Goal: Information Seeking & Learning: Learn about a topic

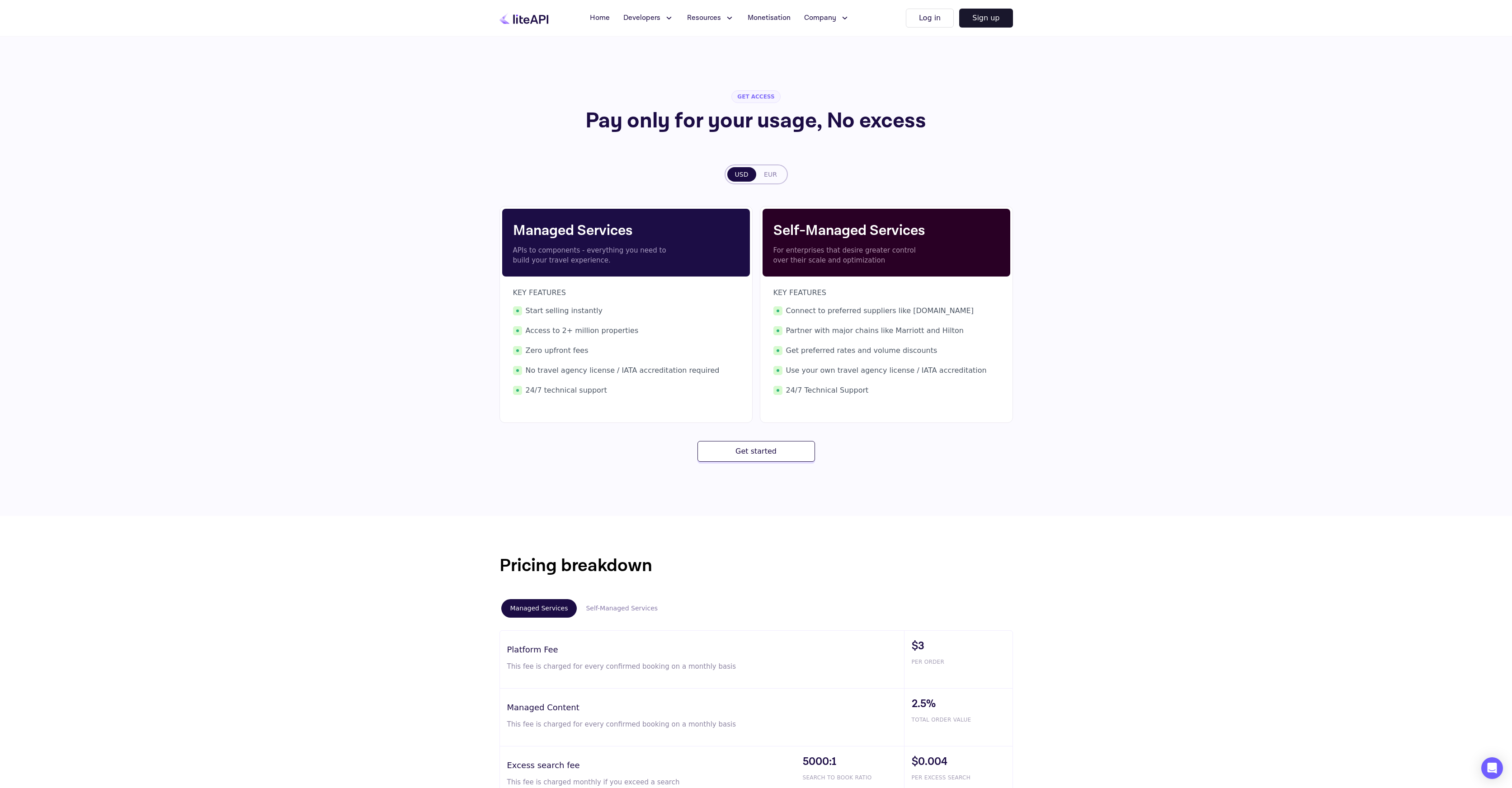
click at [1176, 271] on section "GET ACCESS Pay only for your usage, No excess USD EUR Managed Services APIs to …" at bounding box center [756, 557] width 1512 height 1042
drag, startPoint x: 502, startPoint y: 231, endPoint x: 713, endPoint y: 233, distance: 211.0
click at [713, 233] on div "Managed Services APIs to components - everything you need to build your travel …" at bounding box center [626, 243] width 247 height 68
click at [603, 250] on p "APIs to components - everything you need to build your travel experience." at bounding box center [592, 255] width 158 height 21
drag, startPoint x: 519, startPoint y: 252, endPoint x: 548, endPoint y: 252, distance: 29.0
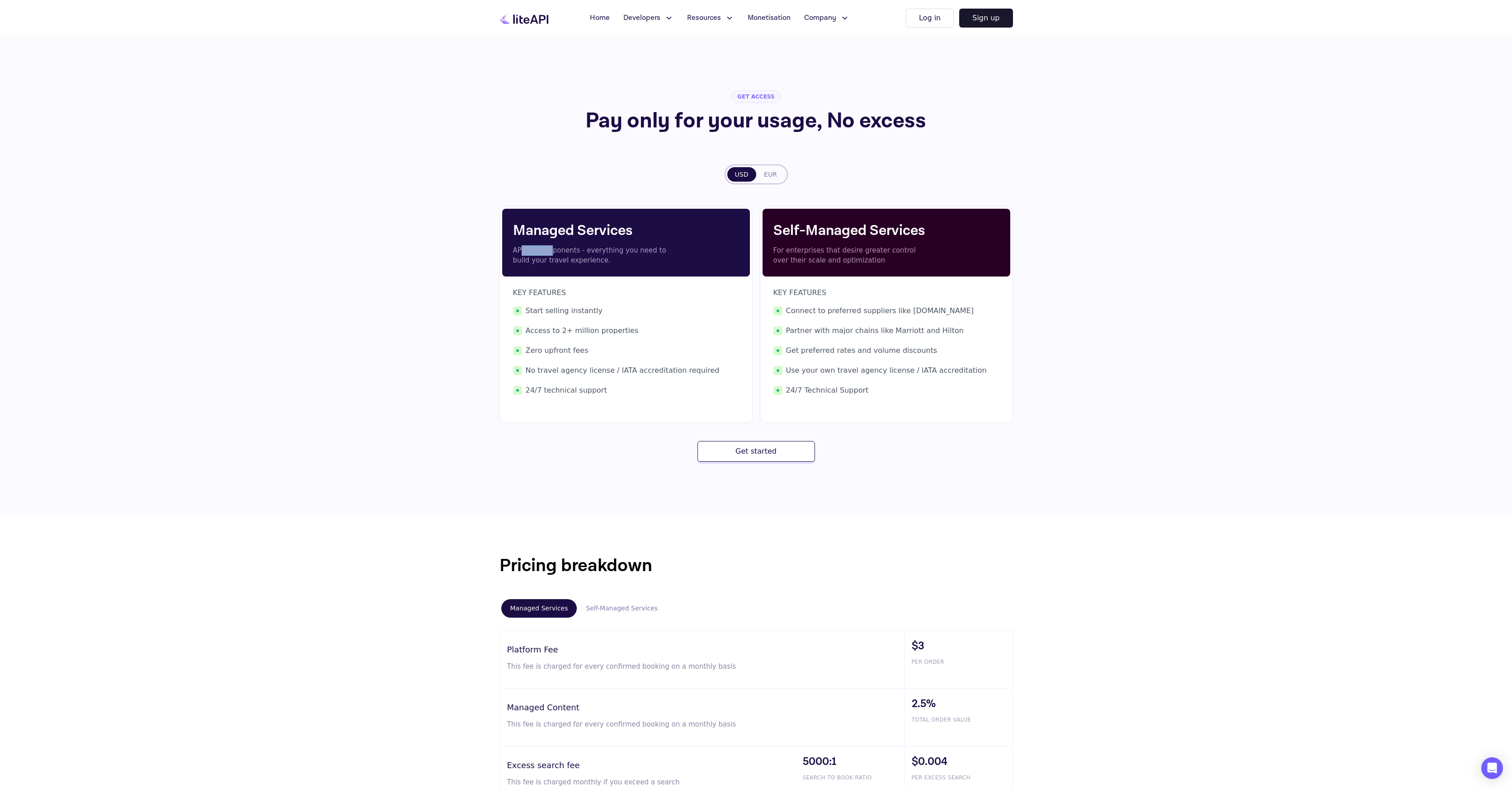
click at [547, 252] on p "APIs to components - everything you need to build your travel experience." at bounding box center [592, 255] width 158 height 21
drag, startPoint x: 571, startPoint y: 252, endPoint x: 600, endPoint y: 253, distance: 29.0
click at [600, 253] on p "APIs to components - everything you need to build your travel experience." at bounding box center [592, 255] width 158 height 21
drag, startPoint x: 611, startPoint y: 252, endPoint x: 660, endPoint y: 253, distance: 49.0
click at [660, 253] on p "APIs to components - everything you need to build your travel experience." at bounding box center [592, 255] width 158 height 21
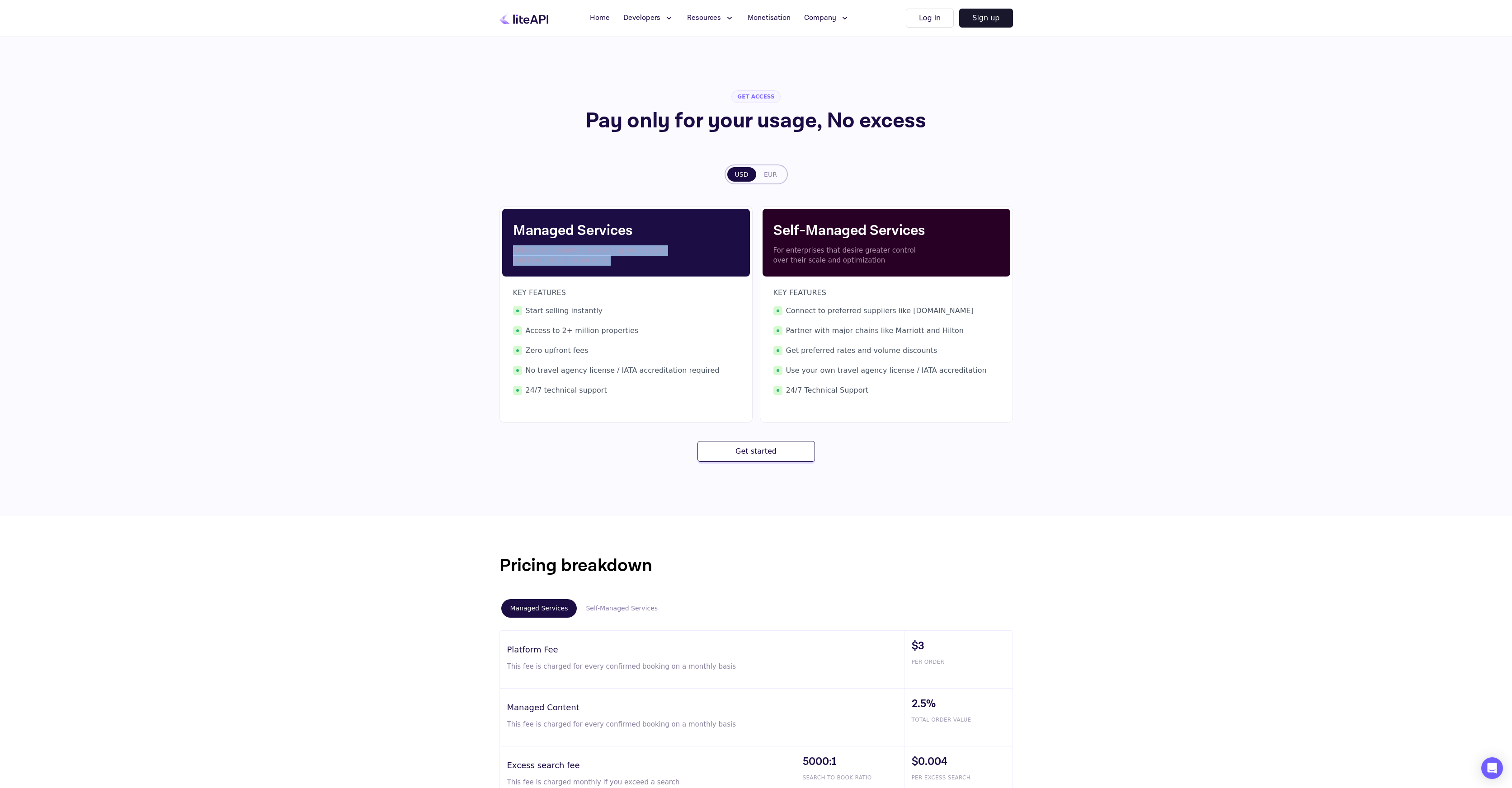
drag, startPoint x: 594, startPoint y: 262, endPoint x: 509, endPoint y: 252, distance: 85.6
click at [509, 248] on div "Managed Services APIs to components - everything you need to build your travel …" at bounding box center [626, 243] width 247 height 68
click at [468, 306] on section "GET ACCESS Pay only for your usage, No excess USD EUR Managed Services APIs to …" at bounding box center [756, 557] width 1512 height 1042
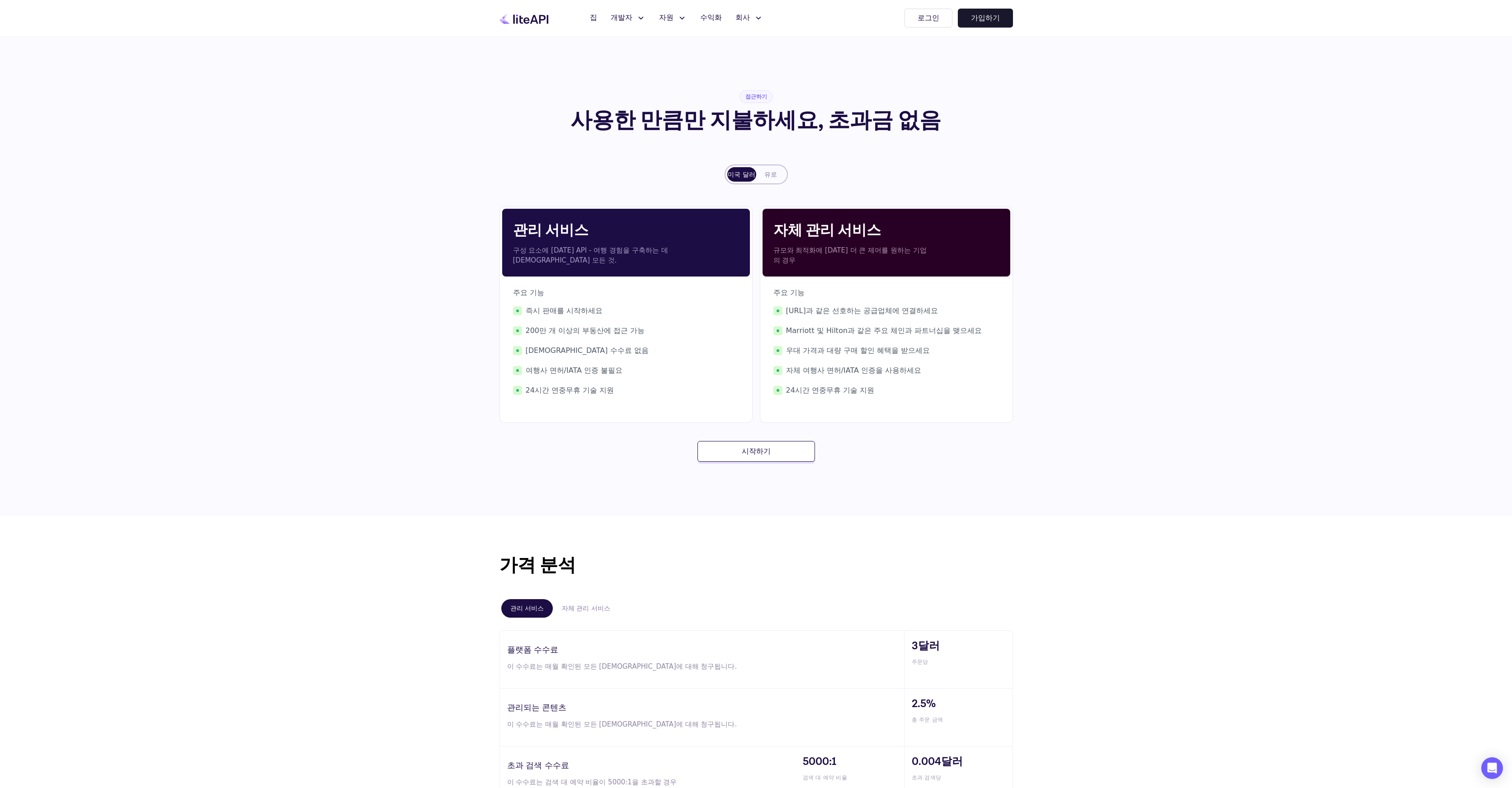
drag, startPoint x: 795, startPoint y: 307, endPoint x: 932, endPoint y: 315, distance: 137.2
click at [929, 315] on font "[URL]과 같은 선호하는 공급업체에 연결하세요" at bounding box center [862, 311] width 152 height 9
drag, startPoint x: 941, startPoint y: 312, endPoint x: 882, endPoint y: 314, distance: 59.0
click at [884, 314] on font "[URL]과 같은 선호하는 공급업체에 연결하세요" at bounding box center [862, 311] width 152 height 9
drag, startPoint x: 802, startPoint y: 331, endPoint x: 867, endPoint y: 356, distance: 69.6
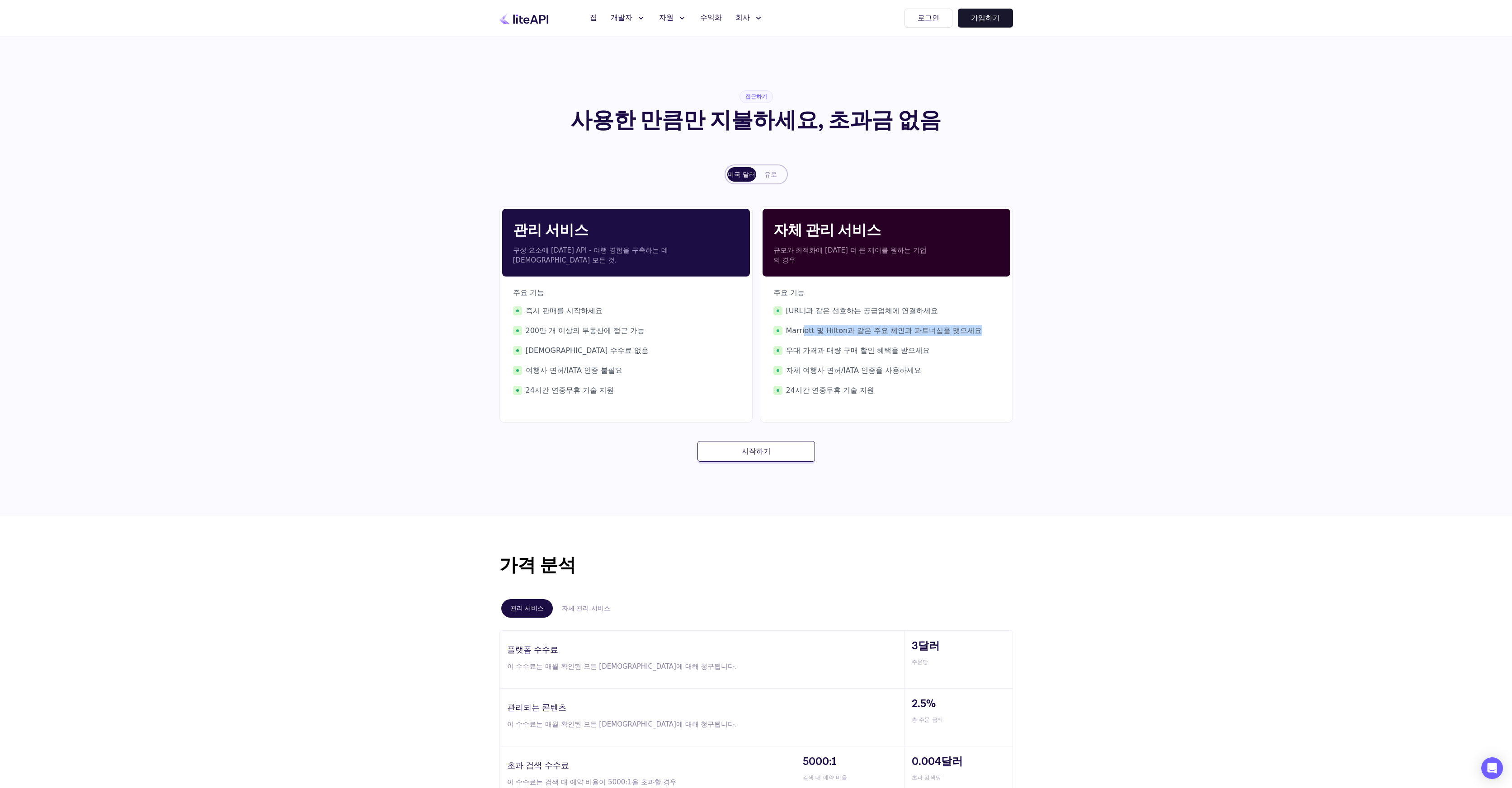
click at [860, 354] on div "[URL]과 같은 선호하는 공급업체에 연결하세요 Marriott 및 Hilton과 같은 주요 체인과 파트너십을 맺으세요 우대 가격과 대량 구매…" at bounding box center [886, 351] width 226 height 90
drag, startPoint x: 867, startPoint y: 356, endPoint x: 904, endPoint y: 355, distance: 37.0
click at [872, 355] on div "[URL]과 같은 선호하는 공급업체에 연결하세요 Marriott 및 Hilton과 같은 주요 체인과 파트너십을 맺으세요 우대 가격과 대량 구매…" at bounding box center [886, 351] width 226 height 90
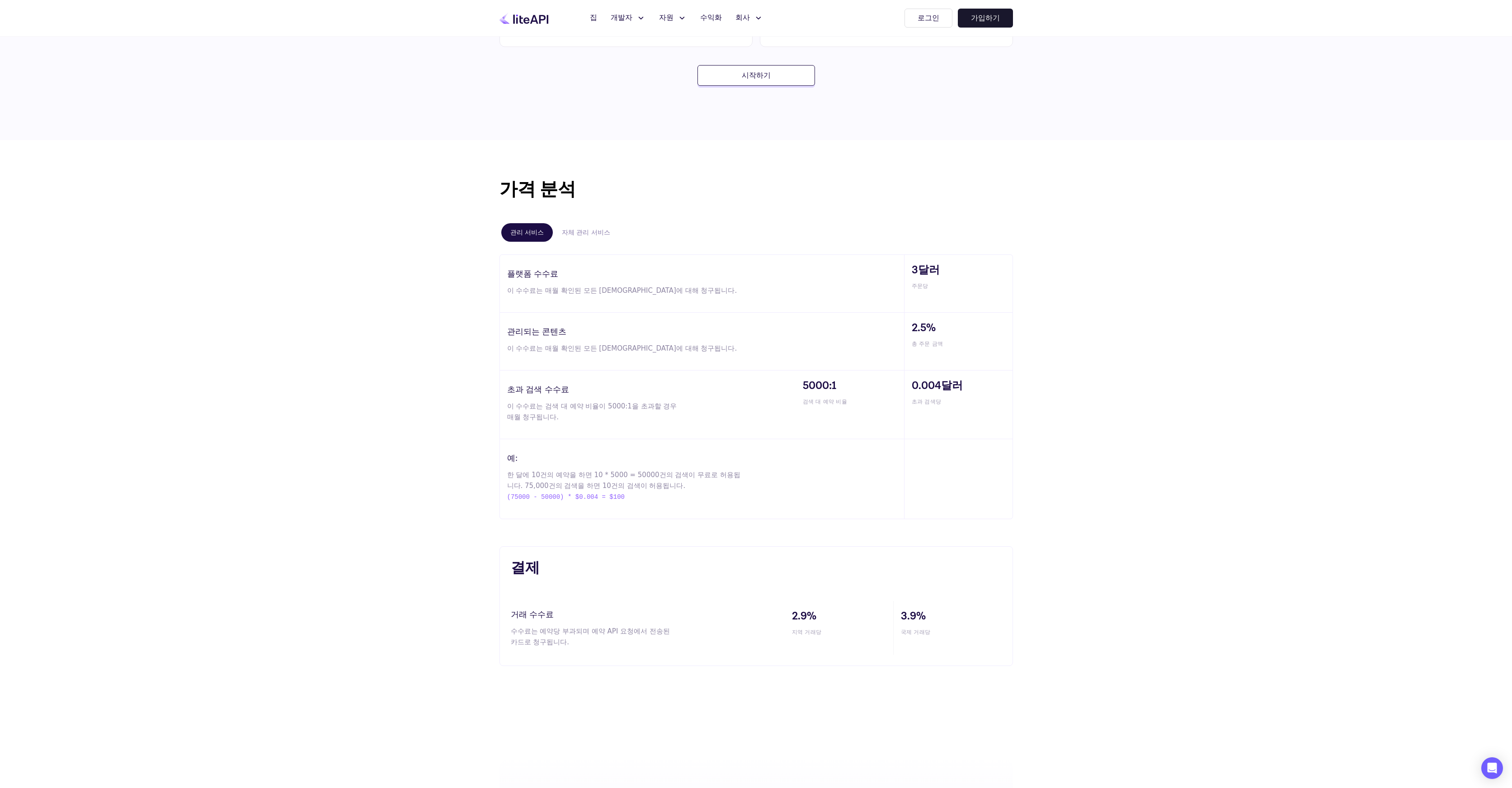
scroll to position [376, 0]
drag, startPoint x: 503, startPoint y: 288, endPoint x: 665, endPoint y: 291, distance: 162.0
click at [665, 291] on div "플랫폼 수수료 이 수수료는 매월 확인된 모든 예약에 대해 청구됩니다." at bounding box center [702, 283] width 404 height 58
click at [665, 289] on p "이 수수료는 매월 확인된 모든 [DEMOGRAPHIC_DATA]에 대해 청구됩니다." at bounding box center [626, 289] width 238 height 11
drag, startPoint x: 660, startPoint y: 287, endPoint x: 485, endPoint y: 272, distance: 175.6
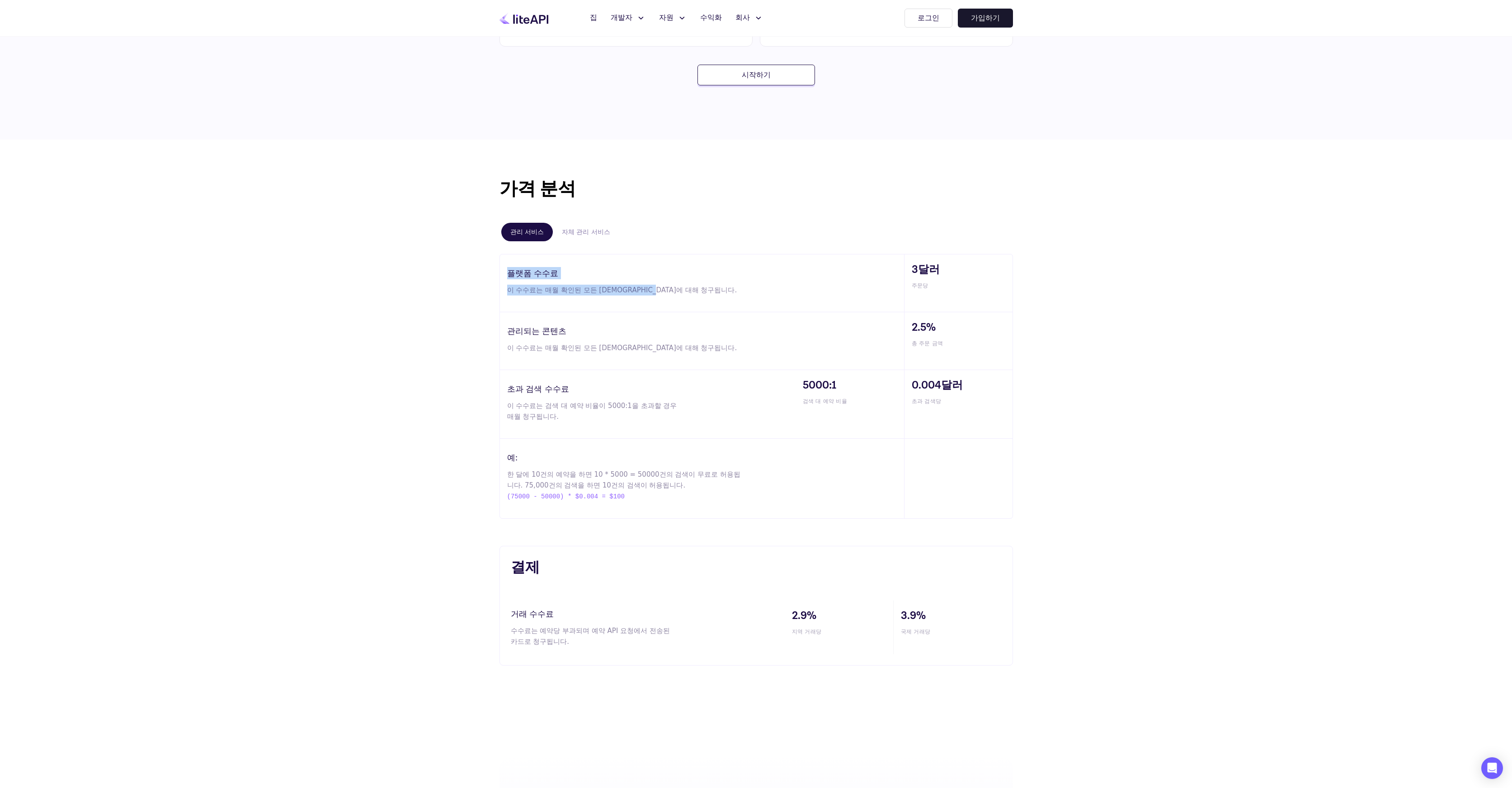
click at [485, 272] on div "가격 분석 관리 서비스 자체 관리 서비스 플랫폼 수수료 이 수수료는 매월 확인된 모든 예약에 대해 청구됩니다. 3달러 주문당 관리되는 콘텐츠 …" at bounding box center [756, 347] width 543 height 343
click at [1136, 244] on div "가격 분석 관리 서비스 자체 관리 서비스 플랫폼 수수료 이 수수료는 매월 확인된 모든 예약에 대해 청구됩니다. 3달러 주문당 관리되는 콘텐츠 …" at bounding box center [756, 420] width 1512 height 563
drag, startPoint x: 912, startPoint y: 265, endPoint x: 944, endPoint y: 266, distance: 32.0
click at [944, 266] on span "3달러" at bounding box center [962, 270] width 101 height 16
drag, startPoint x: 931, startPoint y: 287, endPoint x: 914, endPoint y: 271, distance: 23.3
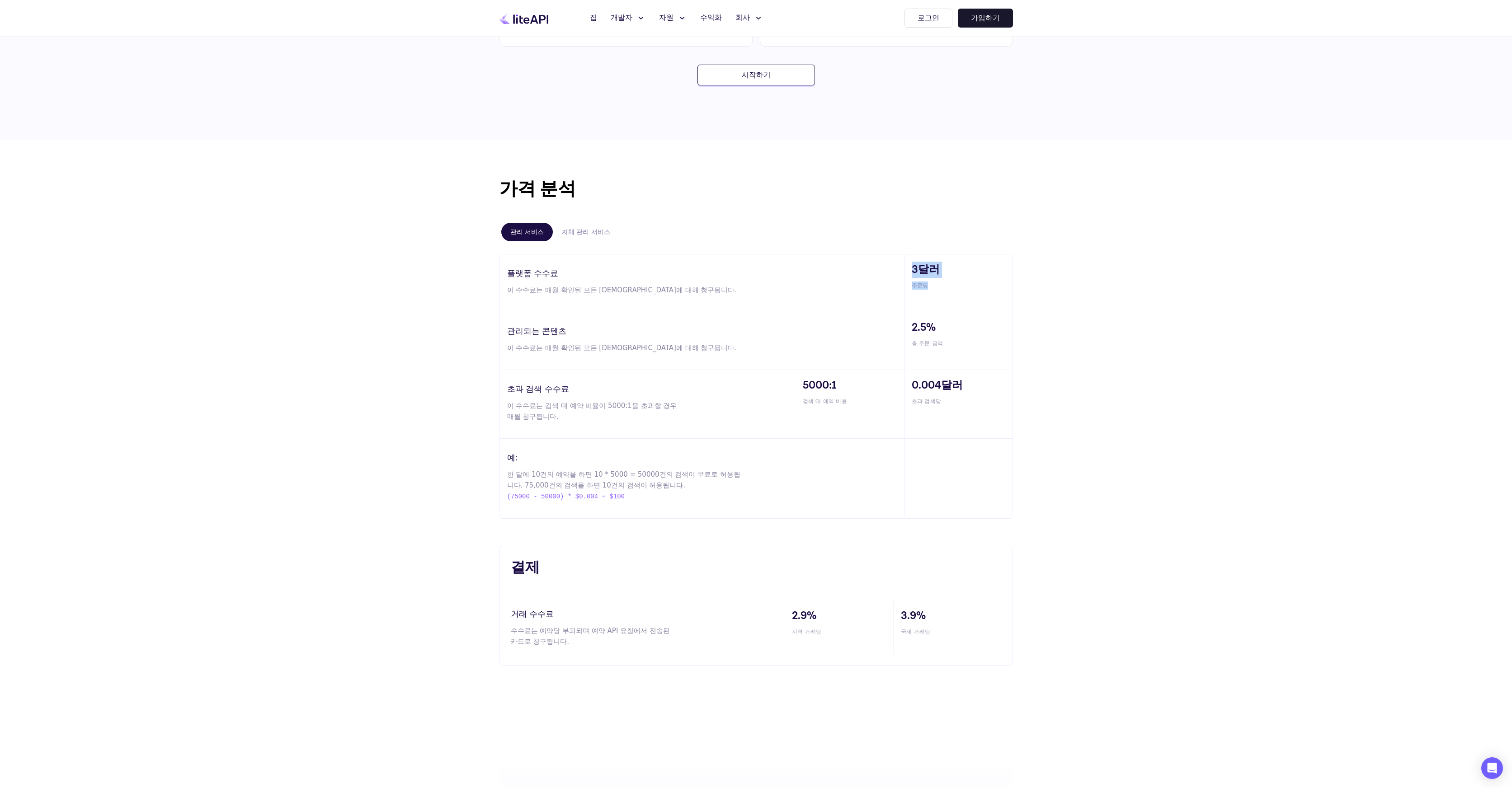
click at [904, 270] on div "3달러 주문당" at bounding box center [958, 283] width 109 height 58
click at [1109, 307] on div "가격 분석 관리 서비스 자체 관리 서비스 플랫폼 수수료 이 수수료는 매월 확인된 모든 예약에 대해 청구됩니다. 3달러 주문당 관리되는 콘텐츠 …" at bounding box center [756, 420] width 1512 height 563
drag, startPoint x: 505, startPoint y: 327, endPoint x: 573, endPoint y: 337, distance: 68.7
click at [561, 333] on div "관리되는 콘텐츠 이 수수료는 매월 확인된 모든 예약에 대해 청구됩니다." at bounding box center [702, 341] width 404 height 58
drag, startPoint x: 512, startPoint y: 350, endPoint x: 649, endPoint y: 350, distance: 137.0
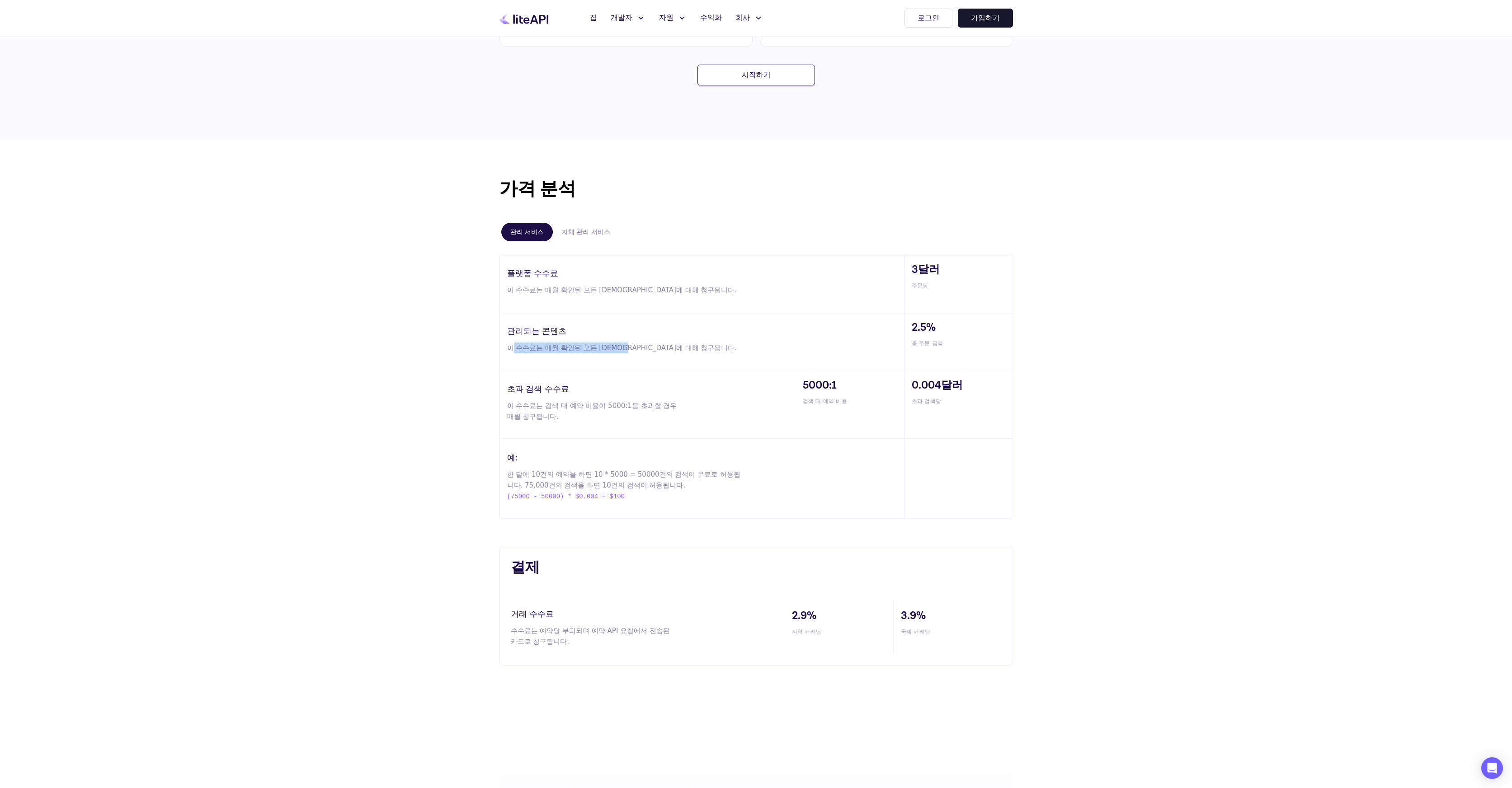
click at [620, 350] on font "이 수수료는 매월 확인된 모든 [DEMOGRAPHIC_DATA]에 대해 청구됩니다." at bounding box center [622, 348] width 230 height 8
drag, startPoint x: 654, startPoint y: 350, endPoint x: 496, endPoint y: 351, distance: 158.0
click at [496, 351] on div "가격 분석 관리 서비스 자체 관리 서비스 플랫폼 수수료 이 수수료는 매월 확인된 모든 예약에 대해 청구됩니다. 3달러 주문당 관리되는 콘텐츠 …" at bounding box center [756, 347] width 543 height 343
click at [585, 353] on p "이 수수료는 매월 확인된 모든 [DEMOGRAPHIC_DATA]에 대해 청구됩니다." at bounding box center [626, 348] width 238 height 11
drag, startPoint x: 944, startPoint y: 344, endPoint x: 912, endPoint y: 323, distance: 38.3
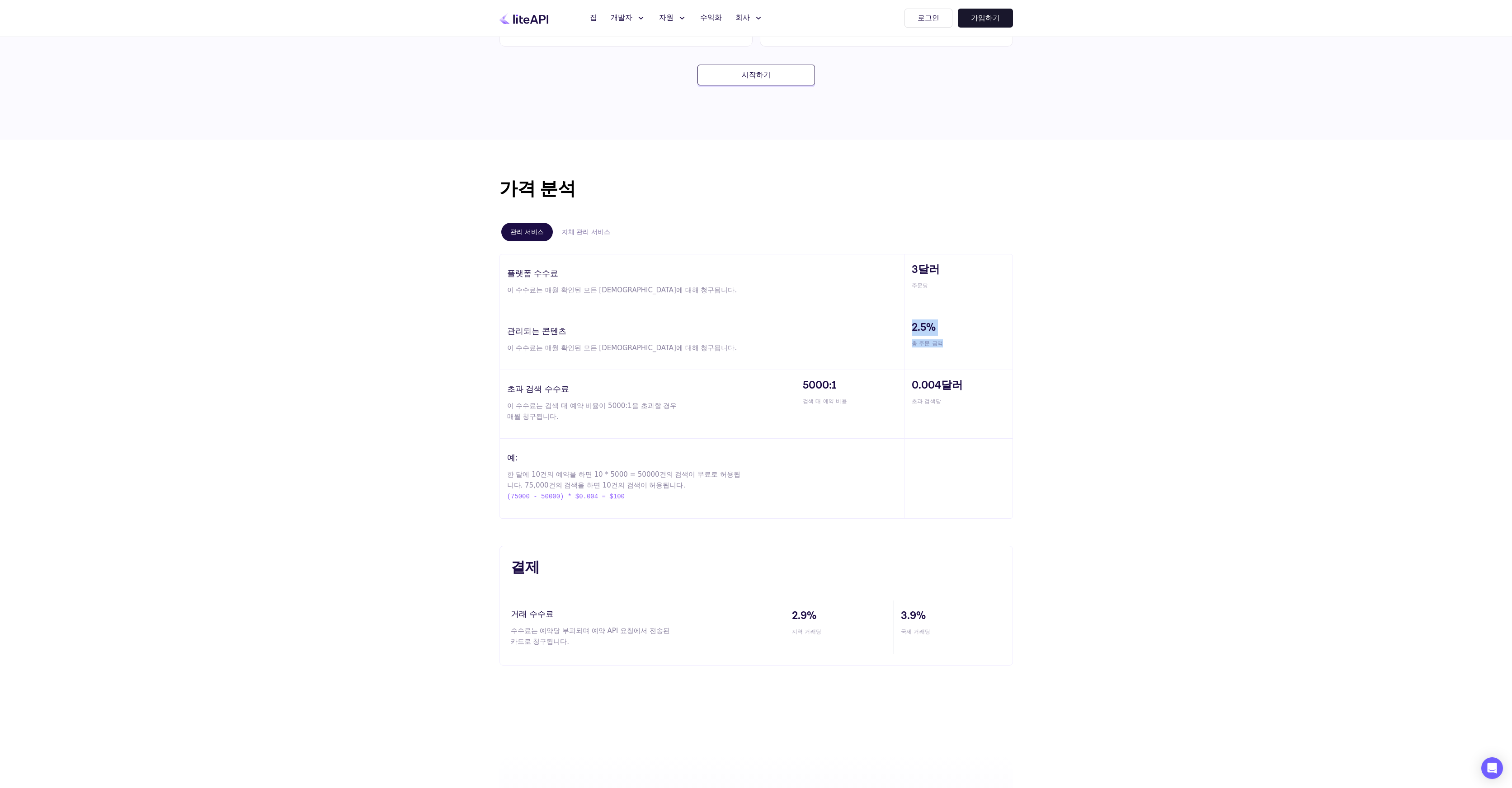
click at [912, 323] on div "2.5% 총 주문 금액" at bounding box center [958, 341] width 109 height 58
click at [1070, 349] on div "가격 분석 관리 서비스 자체 관리 서비스 플랫폼 수수료 이 수수료는 매월 확인된 모든 예약에 대해 청구됩니다. 3달러 주문당 관리되는 콘텐츠 …" at bounding box center [756, 420] width 1512 height 563
click at [568, 230] on font "자체 관리 서비스" at bounding box center [586, 232] width 48 height 7
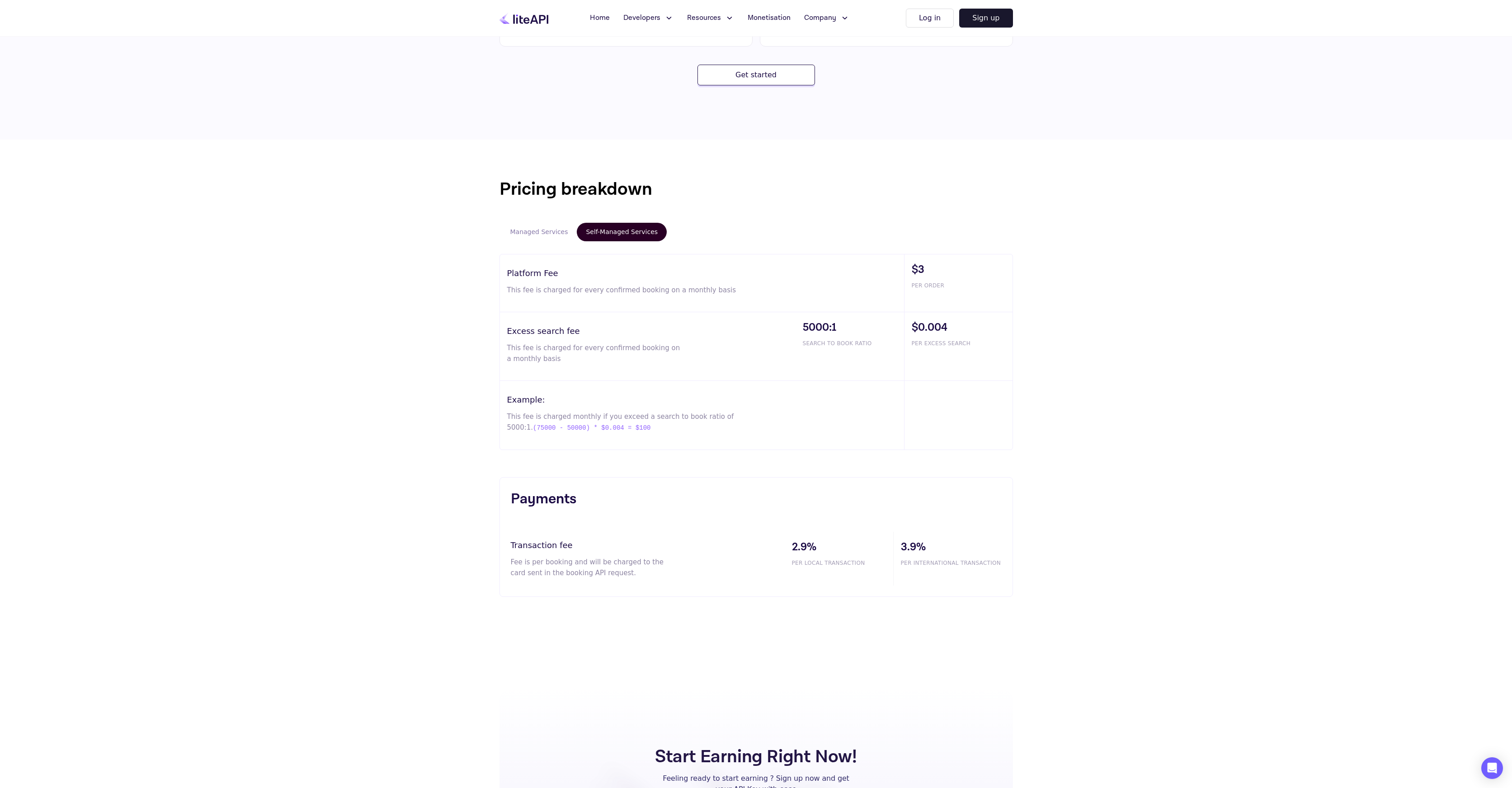
click at [1263, 186] on div "Pricing breakdown Managed Services Self-Managed Services Platform Fee This fee …" at bounding box center [756, 386] width 1512 height 494
click at [525, 228] on button "Managed Services" at bounding box center [539, 232] width 76 height 18
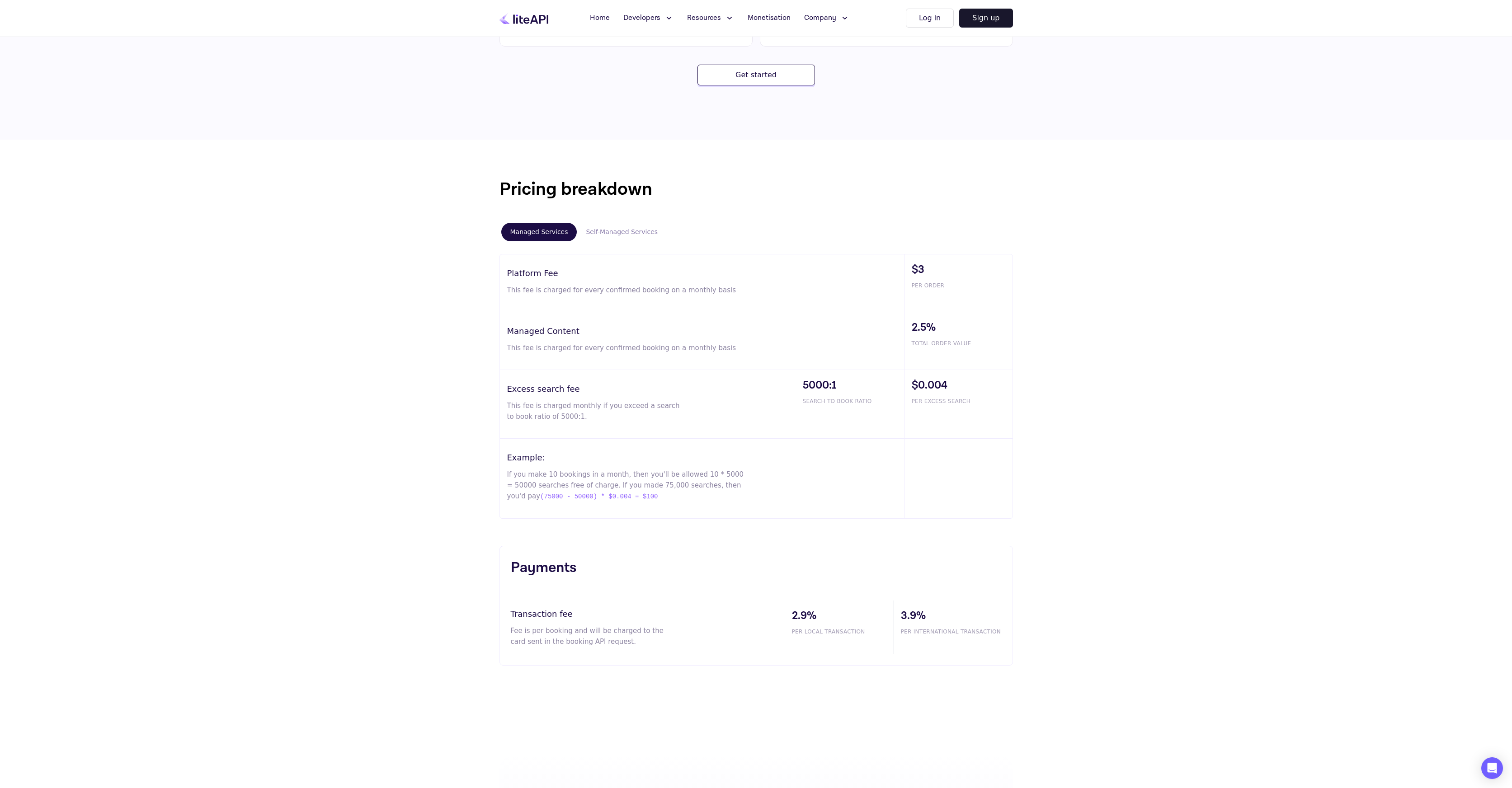
click at [608, 235] on button "Self-Managed Services" at bounding box center [622, 232] width 90 height 18
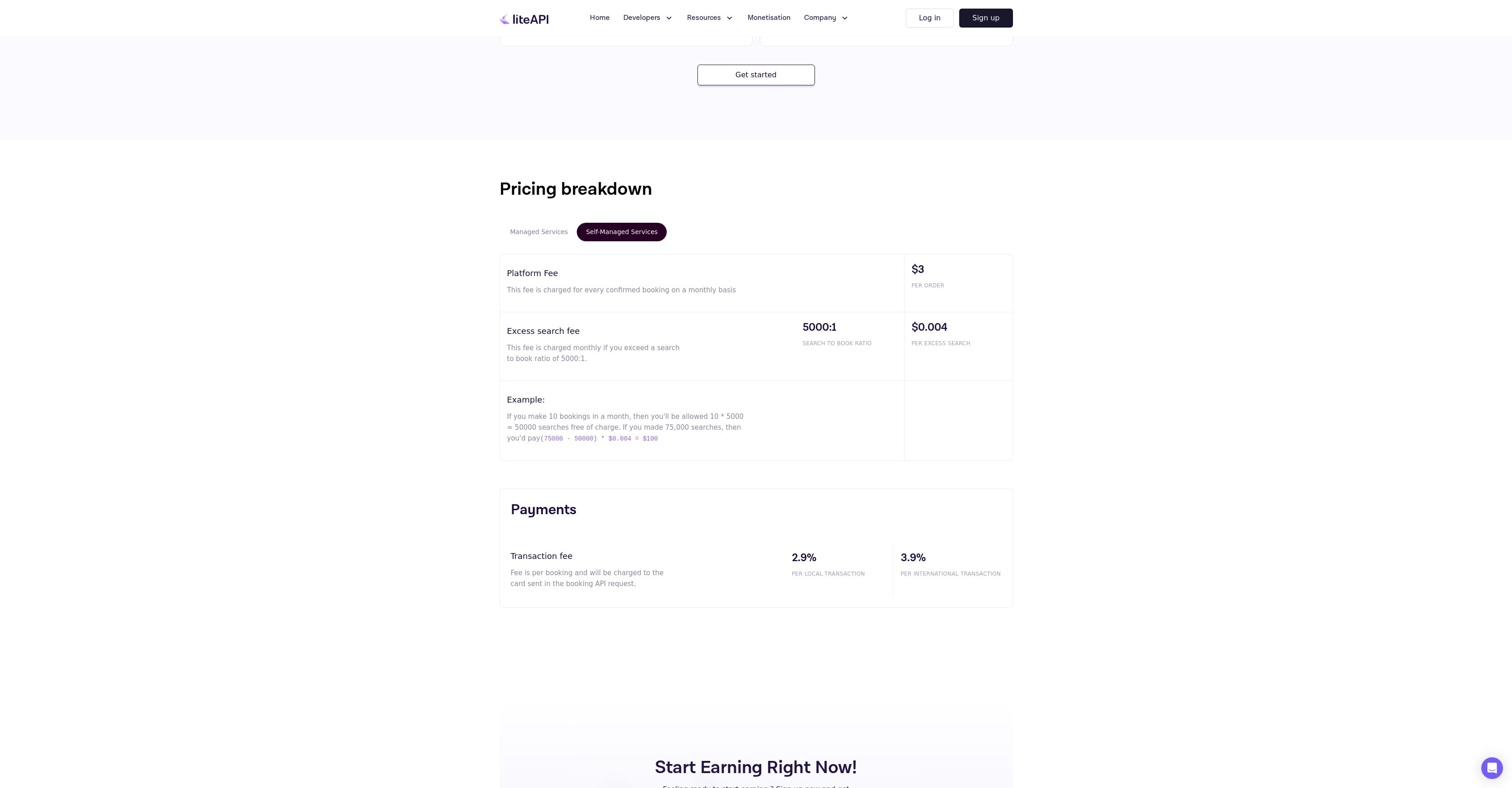
click at [521, 229] on button "Managed Services" at bounding box center [539, 232] width 76 height 18
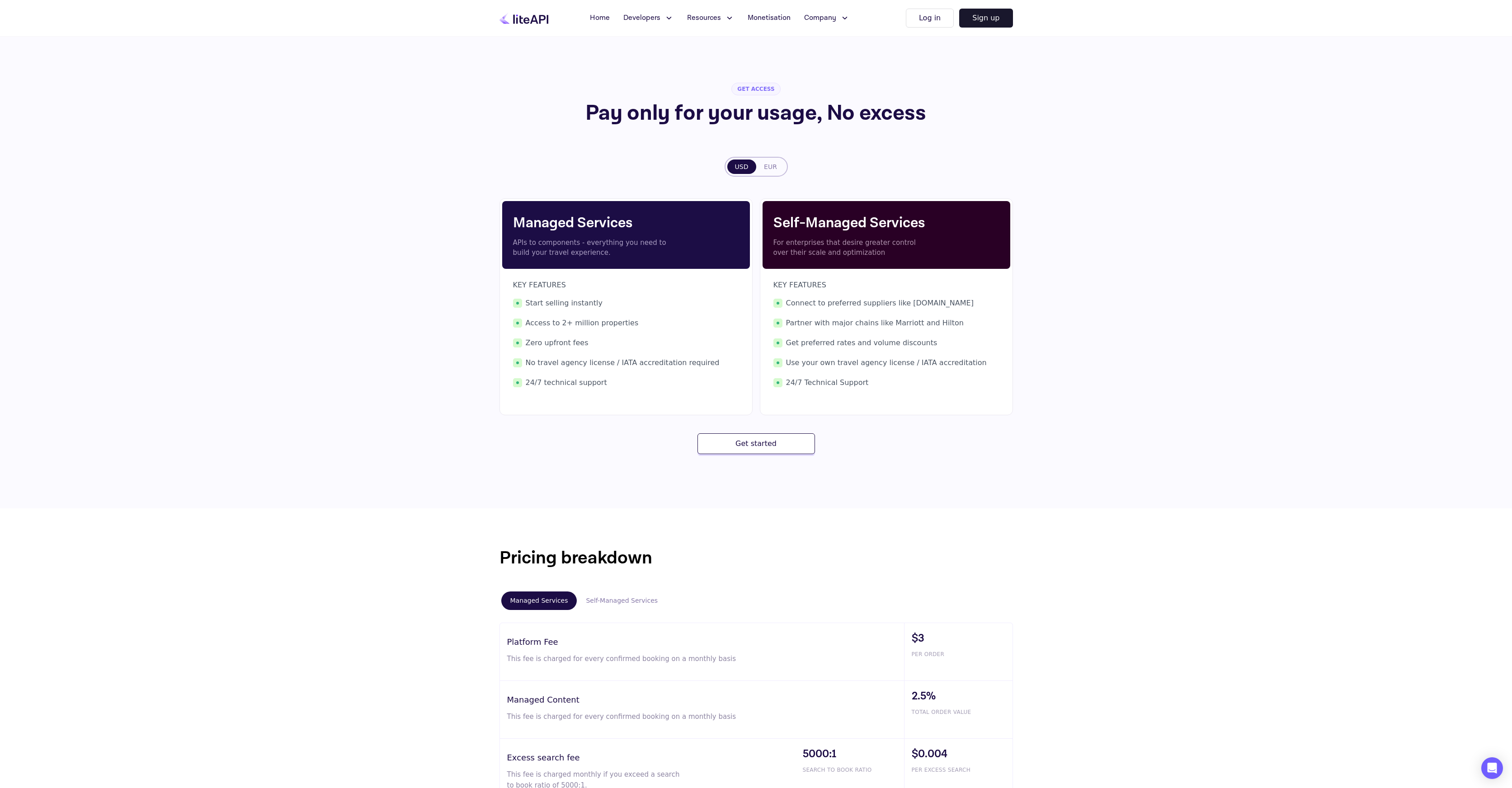
scroll to position [0, 0]
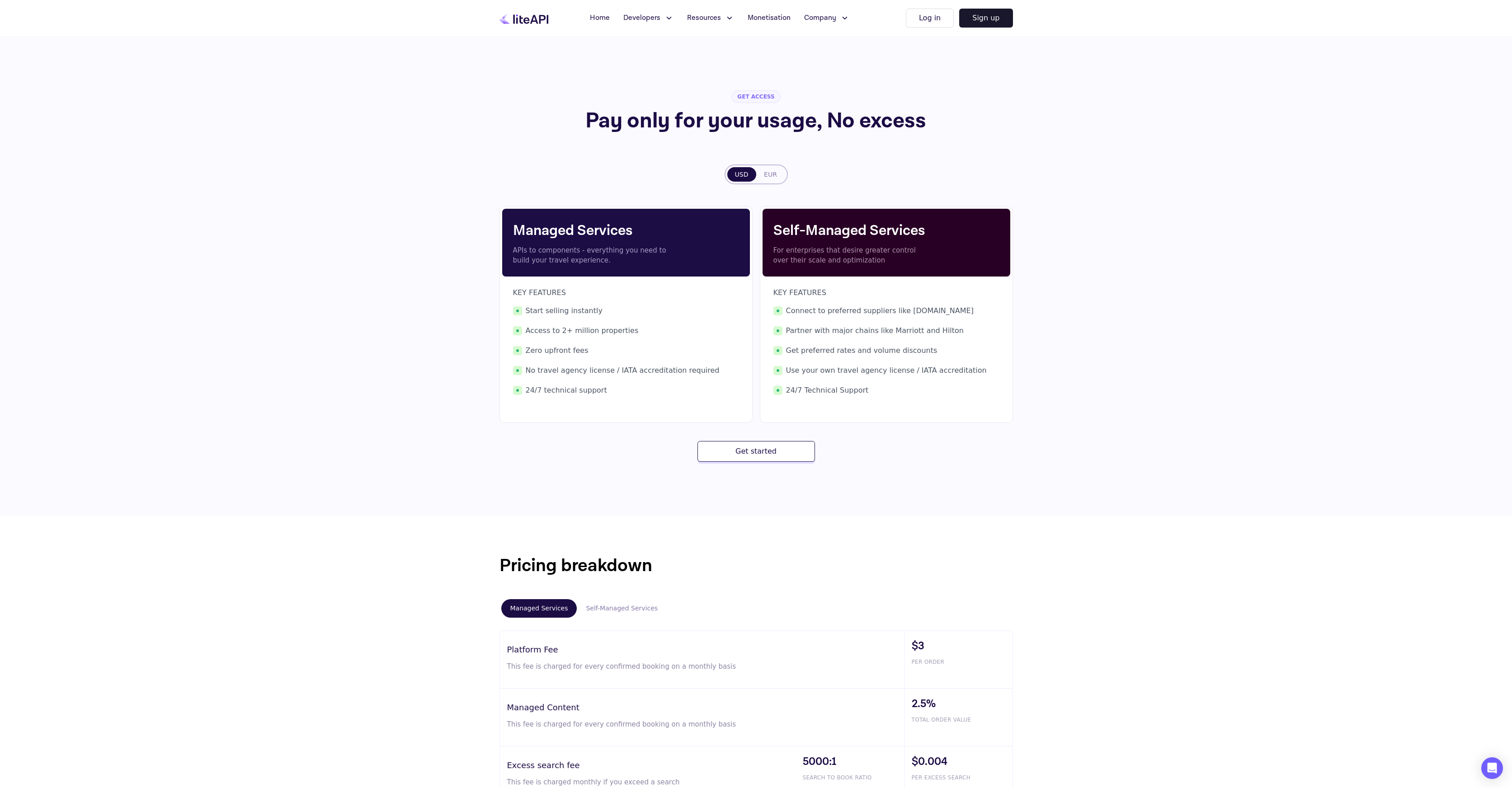
drag, startPoint x: 781, startPoint y: 248, endPoint x: 905, endPoint y: 254, distance: 124.1
click at [905, 254] on p "For enterprises that desire greater control over their scale and optimization" at bounding box center [852, 255] width 158 height 21
drag, startPoint x: 922, startPoint y: 250, endPoint x: 780, endPoint y: 250, distance: 142.0
click at [760, 250] on div "Self-Managed Services For enterprises that desire greater control over their sc…" at bounding box center [886, 314] width 253 height 217
click at [900, 258] on p "For enterprises that desire greater control over their scale and optimization" at bounding box center [852, 255] width 158 height 21
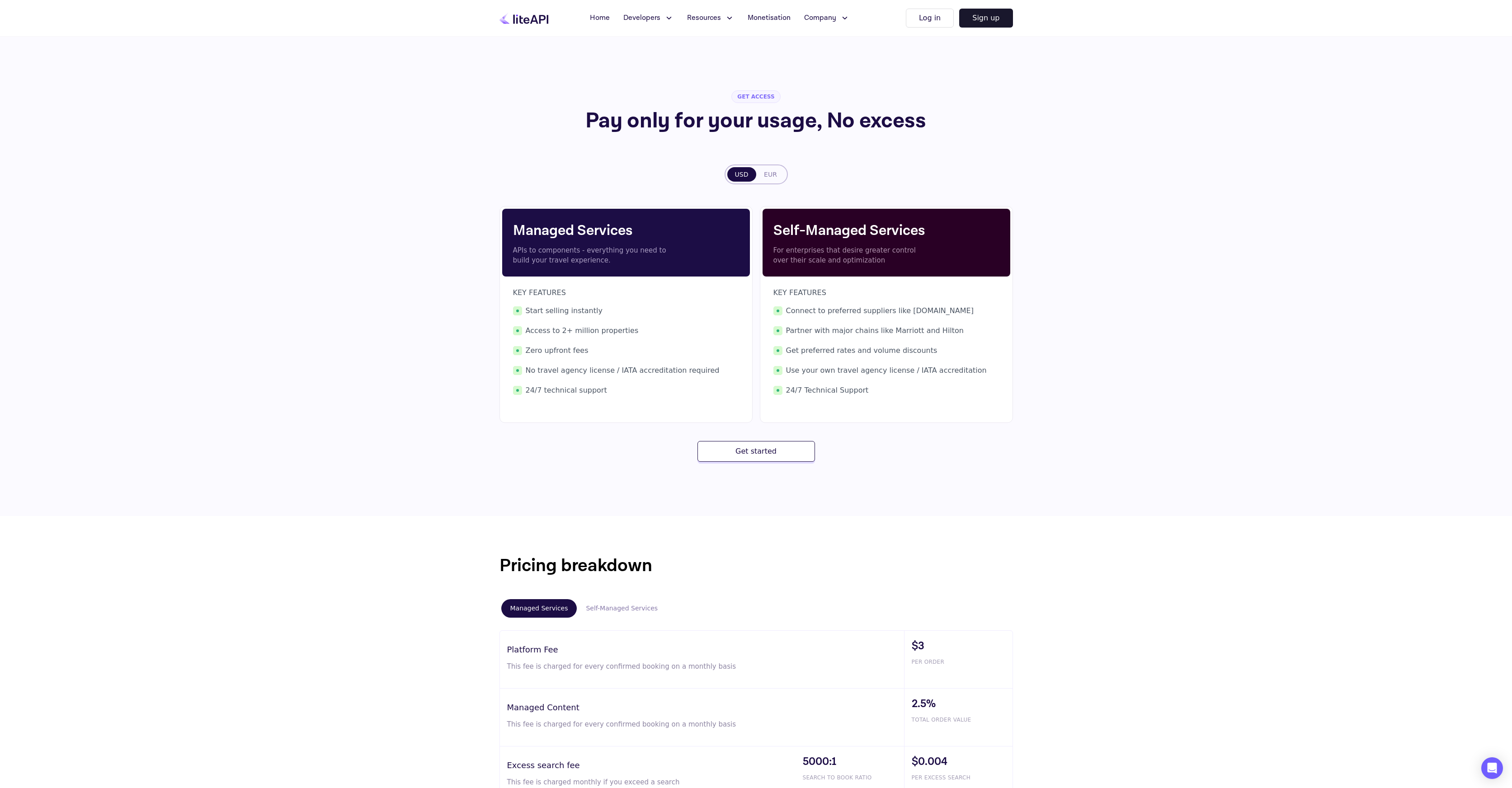
click at [882, 264] on p "For enterprises that desire greater control over their scale and optimization" at bounding box center [852, 255] width 158 height 21
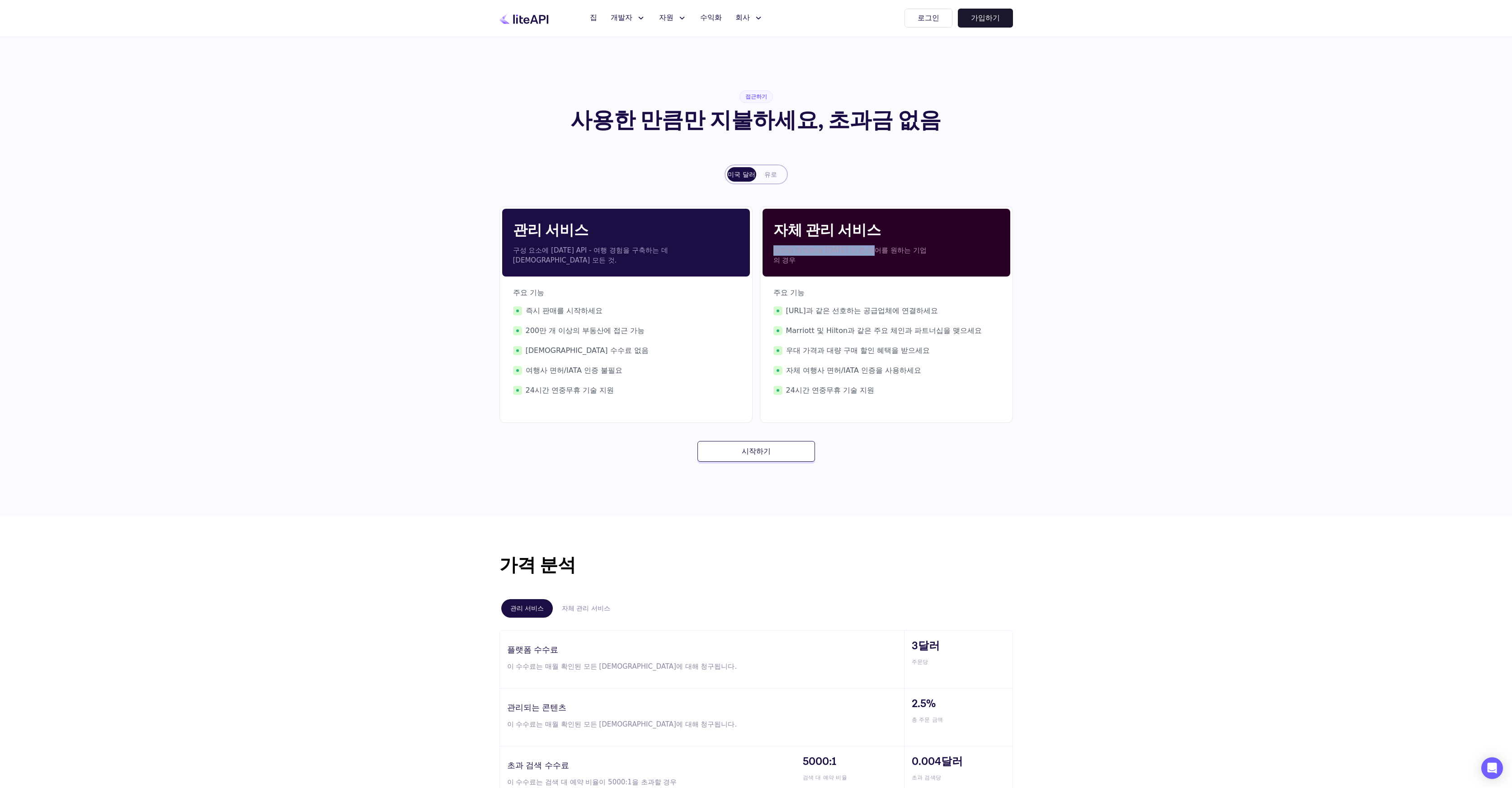
drag, startPoint x: 773, startPoint y: 250, endPoint x: 873, endPoint y: 253, distance: 100.0
click at [873, 253] on font "규모와 최적화에 [DATE] 더 큰 제어를 원하는 기업의 경우" at bounding box center [849, 255] width 153 height 18
click at [885, 256] on p "규모와 최적화에 [DATE] 더 큰 제어를 원하는 기업의 경우" at bounding box center [852, 255] width 158 height 21
click at [1150, 302] on section "접근하기 [DEMOGRAPHIC_DATA] 만큼만 지불하세요, 초과금 없음 미국 달러 유로 관리 서비스 구성 요소에 [DATE] API - 여…" at bounding box center [756, 557] width 1512 height 1042
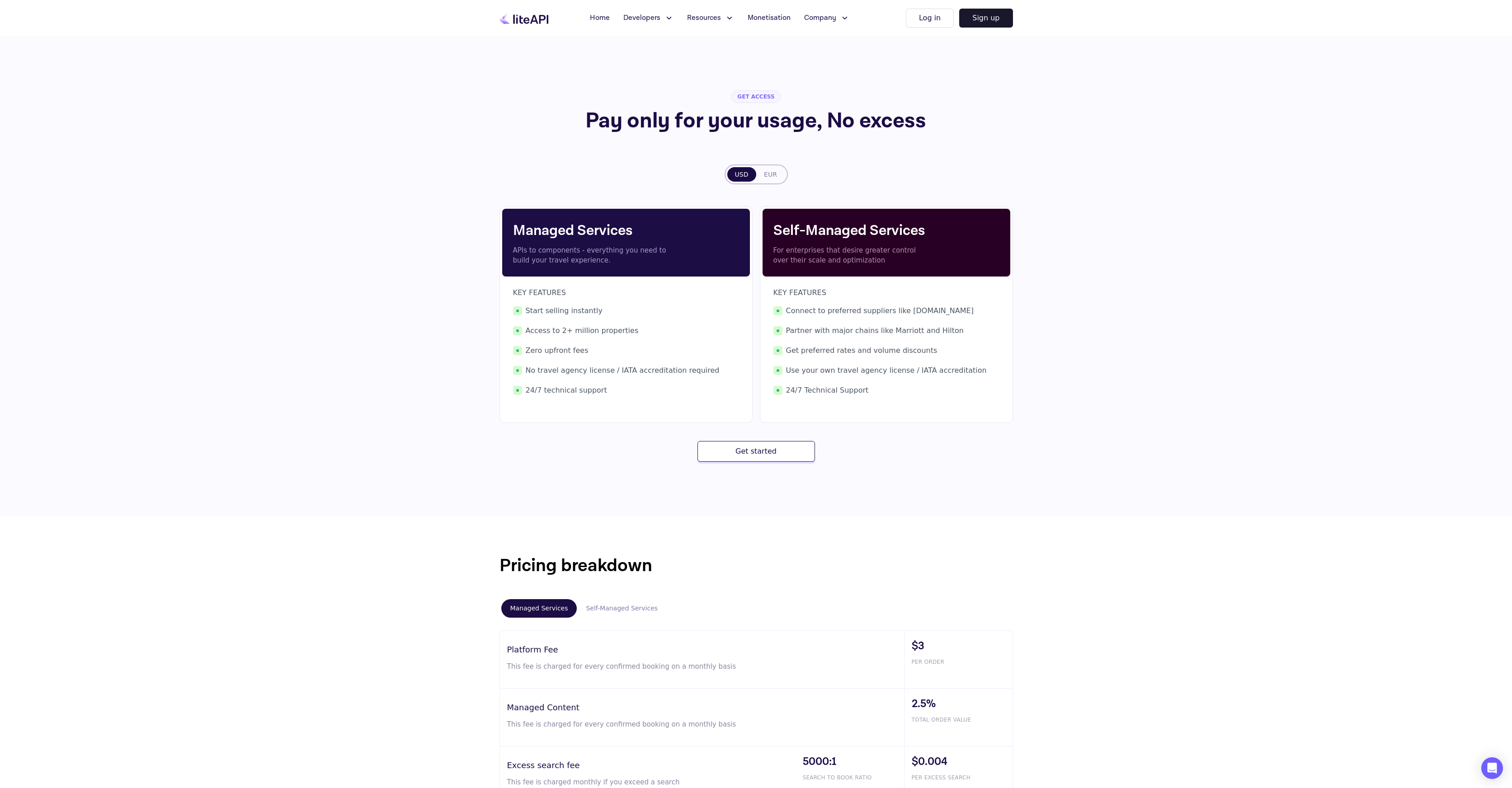
drag, startPoint x: 1177, startPoint y: 219, endPoint x: 1017, endPoint y: 211, distance: 160.2
click at [1177, 219] on section "GET ACCESS Pay only for your usage, No excess USD EUR Managed Services APIs to …" at bounding box center [756, 557] width 1512 height 1042
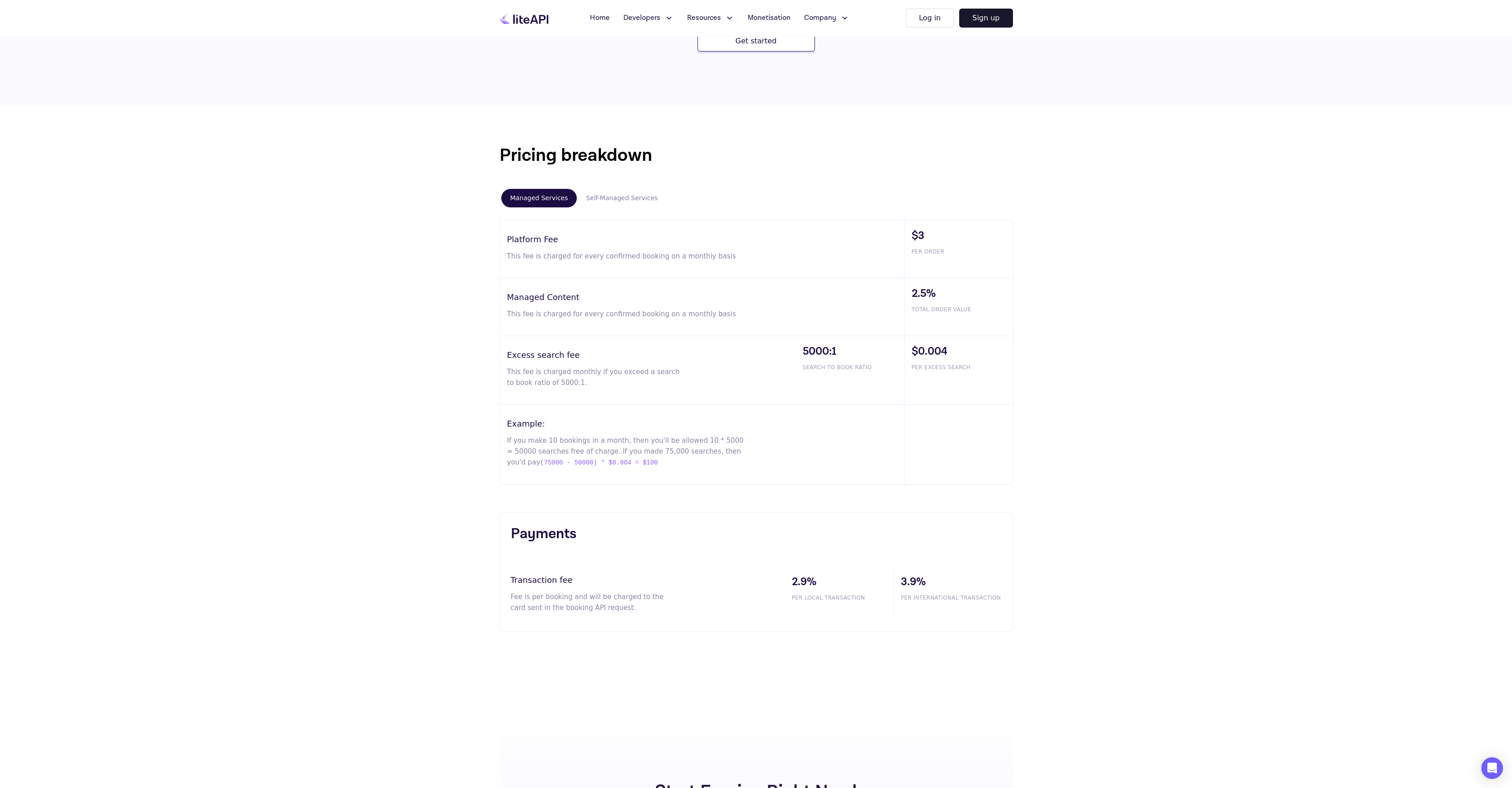
scroll to position [412, 0]
click at [630, 201] on button "Self-Managed Services" at bounding box center [622, 197] width 90 height 18
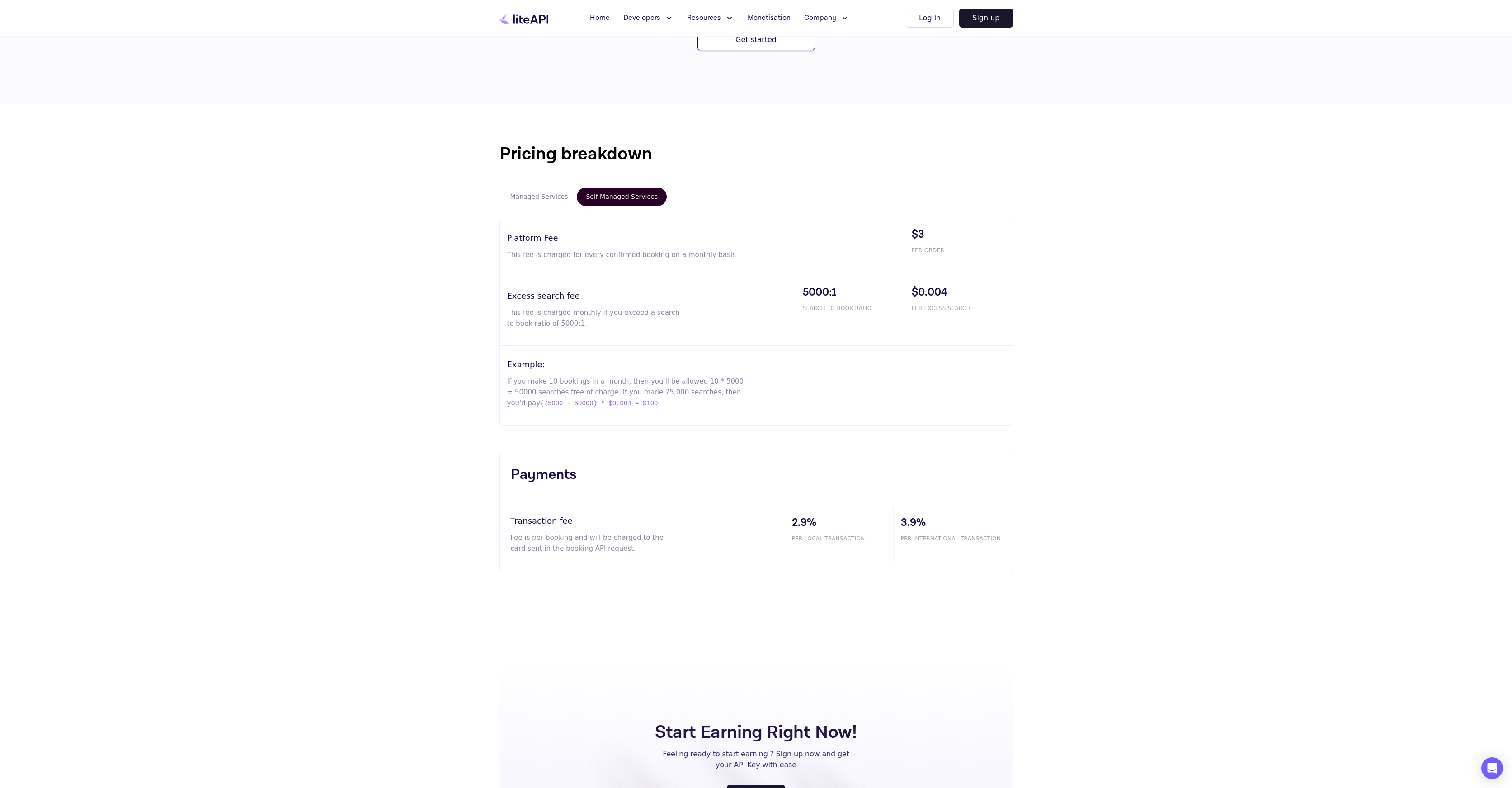
click at [530, 196] on button "Managed Services" at bounding box center [539, 197] width 76 height 18
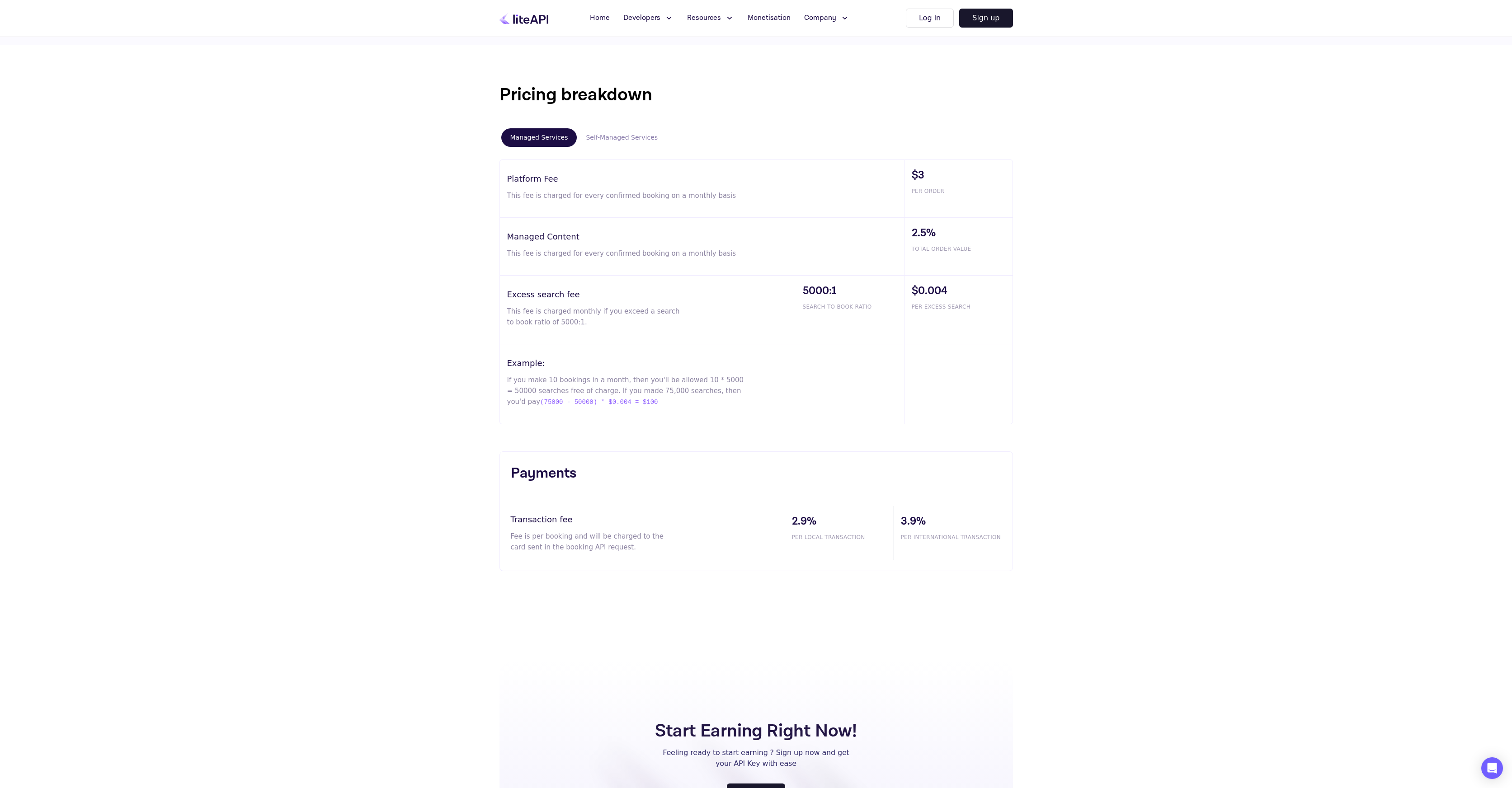
scroll to position [466, 0]
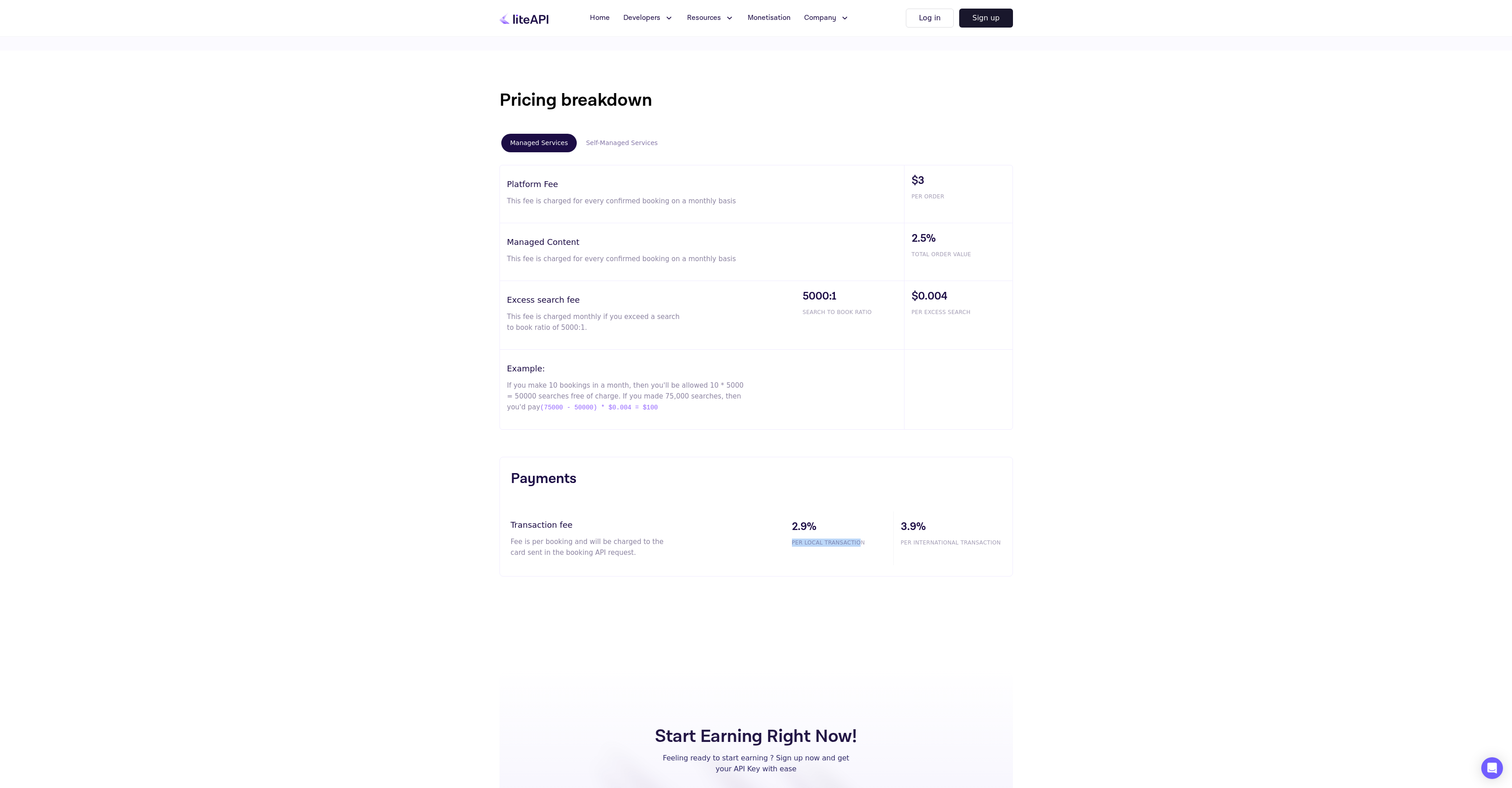
drag, startPoint x: 788, startPoint y: 541, endPoint x: 861, endPoint y: 540, distance: 73.0
click at [861, 540] on div "2.9% PER LOCAL TRANSACTION" at bounding box center [838, 538] width 109 height 54
click at [937, 549] on div "3.9% PER INTERNATIONAL TRANSACTION" at bounding box center [947, 538] width 109 height 54
drag, startPoint x: 903, startPoint y: 543, endPoint x: 1021, endPoint y: 541, distance: 118.0
click at [1021, 541] on div "Payments Transaction fee Fee is per booking and will be charged to the card sen…" at bounding box center [756, 516] width 543 height 119
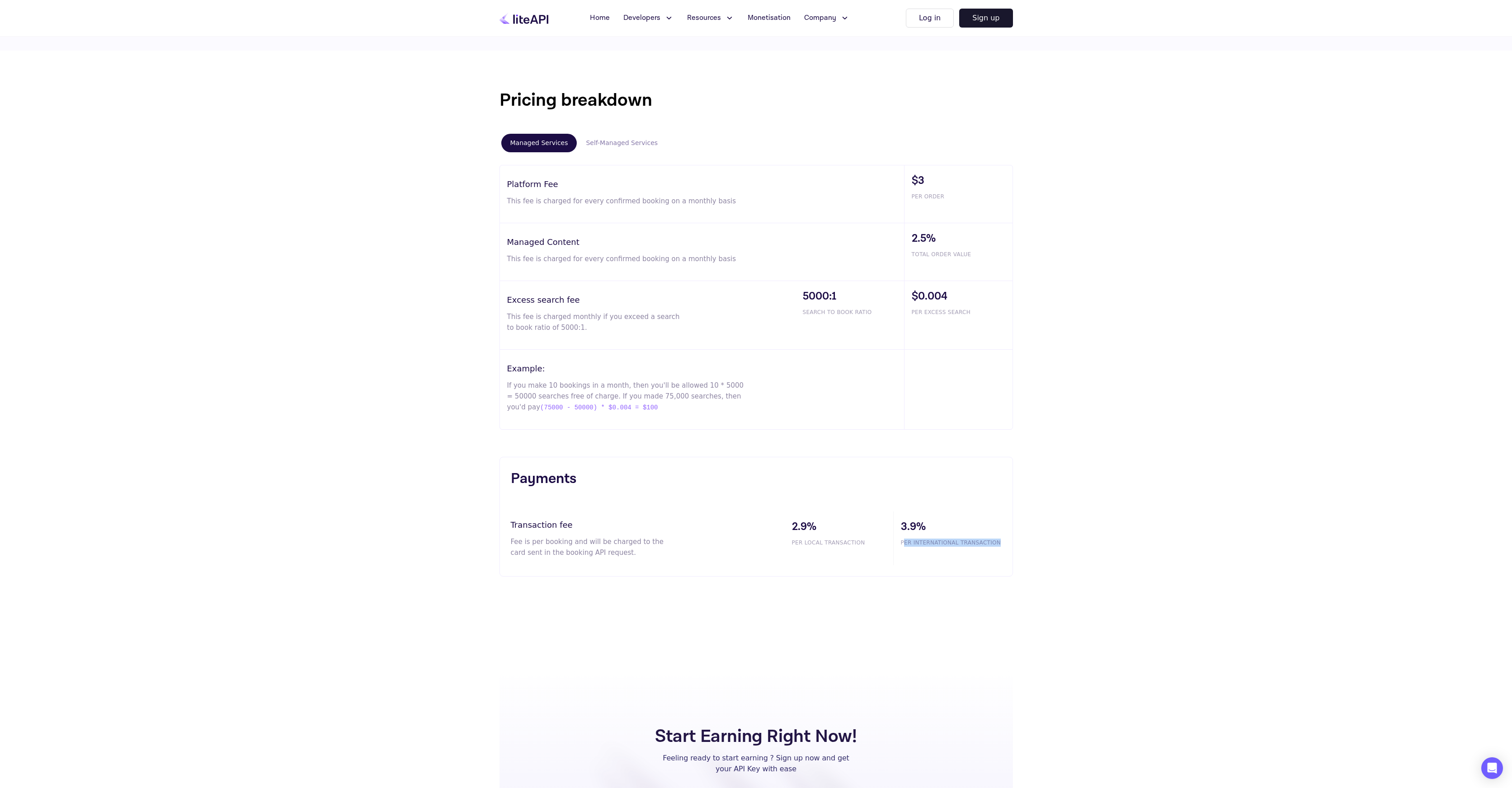
click at [1021, 541] on div "Payments Transaction fee Fee is per booking and will be charged to the card sen…" at bounding box center [756, 516] width 543 height 119
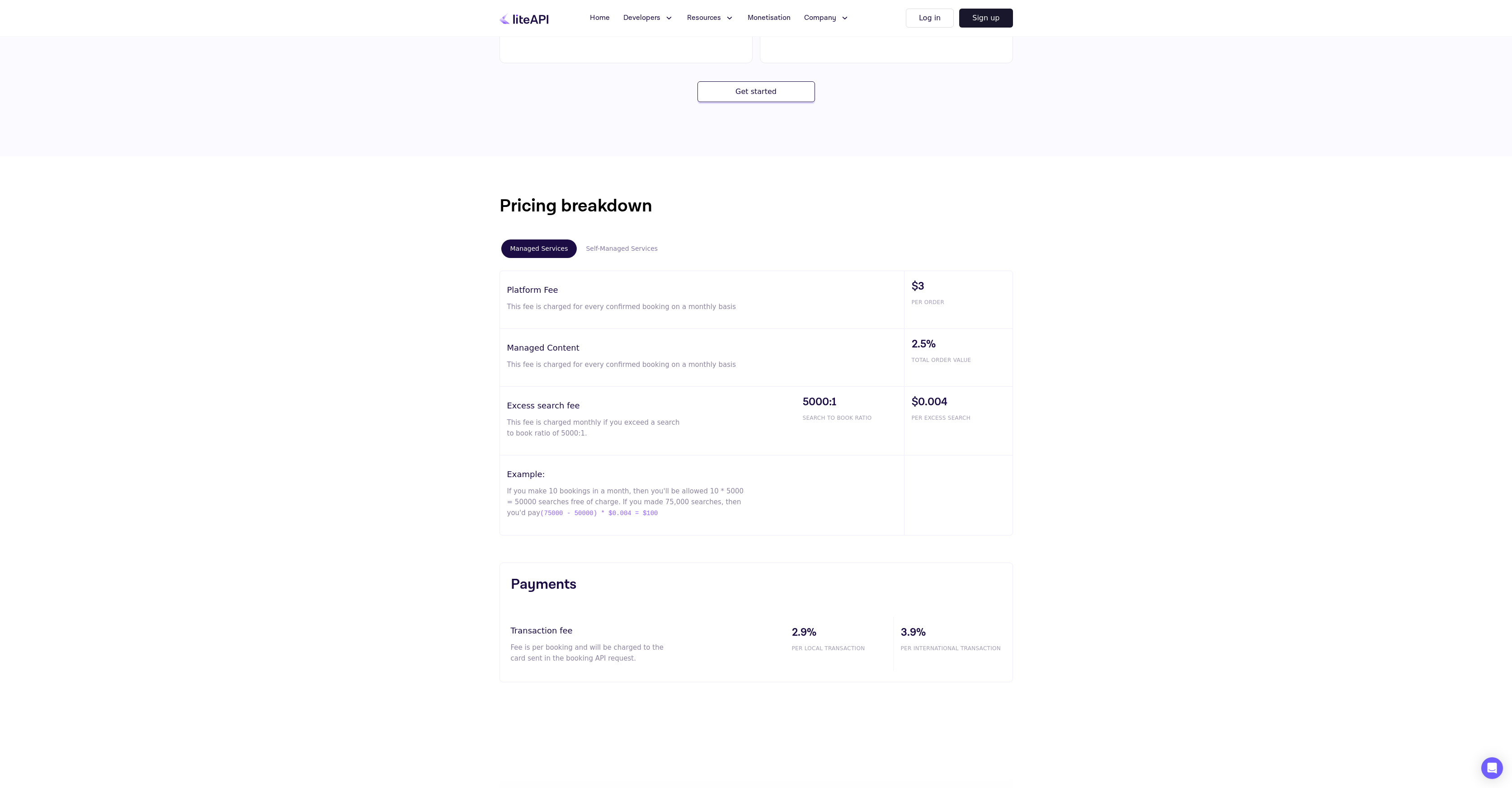
scroll to position [351, 0]
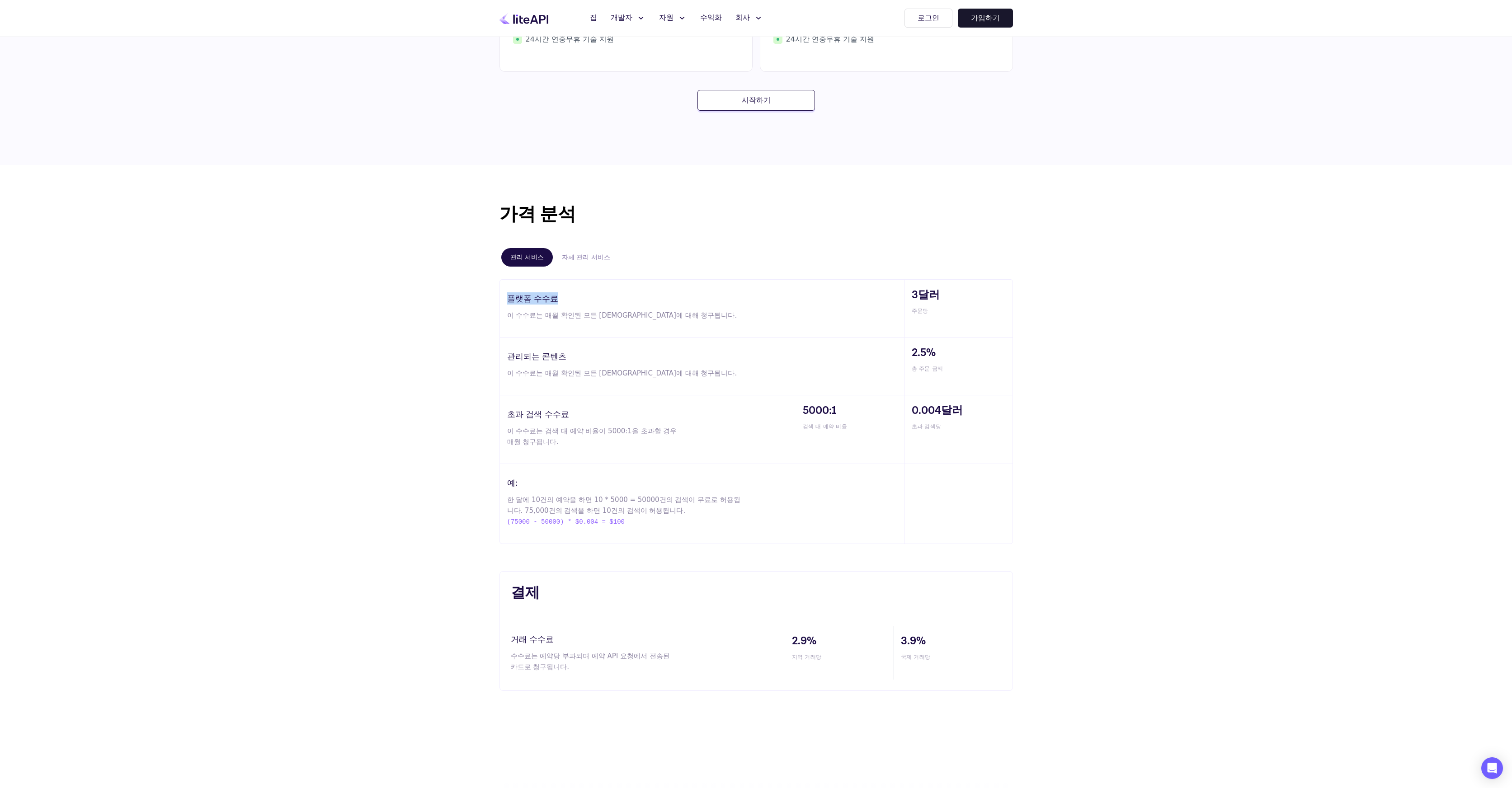
drag, startPoint x: 503, startPoint y: 296, endPoint x: 585, endPoint y: 298, distance: 82.0
click at [585, 298] on div "플랫폼 수수료 이 수수료는 매월 확인된 모든 예약에 대해 청구됩니다." at bounding box center [702, 308] width 404 height 58
drag, startPoint x: 905, startPoint y: 293, endPoint x: 971, endPoint y: 294, distance: 66.0
click at [971, 294] on div "3달러 주문당" at bounding box center [958, 308] width 109 height 58
click at [496, 286] on div "가격 분석 관리 서비스 자체 관리 서비스 플랫폼 수수료 이 수수료는 매월 확인된 모든 예약에 대해 청구됩니다. 3달러 주문당 관리되는 콘텐츠 …" at bounding box center [756, 373] width 543 height 343
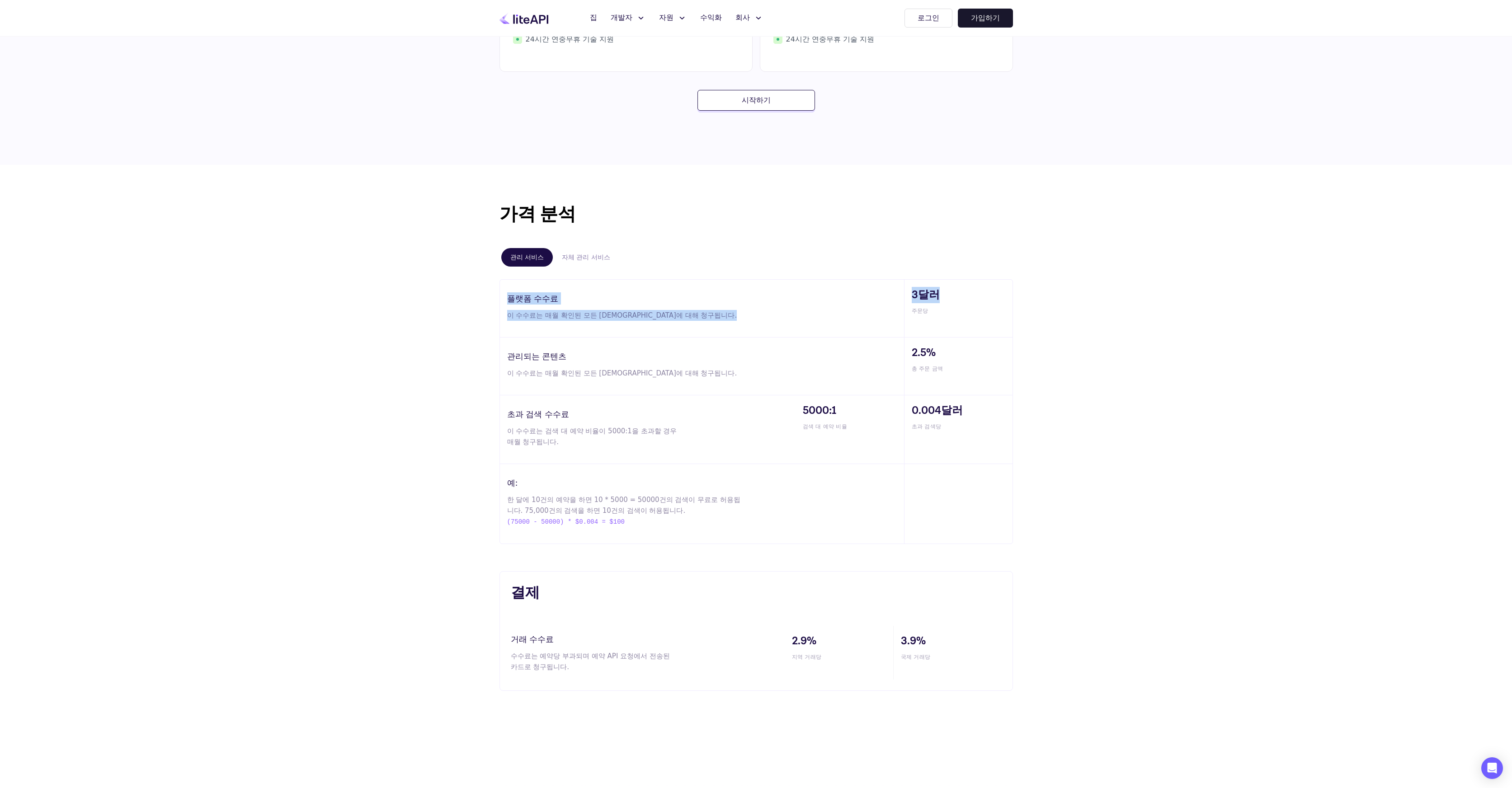
drag, startPoint x: 499, startPoint y: 292, endPoint x: 1032, endPoint y: 289, distance: 533.0
click at [1032, 289] on div "가격 분석 관리 서비스 자체 관리 서비스 플랫폼 수수료 이 수수료는 매월 확인된 모든 예약에 대해 청구됩니다. 3달러 주문당 관리되는 콘텐츠 …" at bounding box center [756, 446] width 1512 height 563
click at [737, 340] on div "관리되는 콘텐츠 이 수수료는 매월 확인된 모든 예약에 대해 청구됩니다." at bounding box center [702, 366] width 404 height 58
drag, startPoint x: 500, startPoint y: 355, endPoint x: 613, endPoint y: 361, distance: 113.2
click at [613, 361] on div "관리되는 콘텐츠 이 수수료는 매월 확인된 모든 예약에 대해 청구됩니다." at bounding box center [702, 366] width 404 height 58
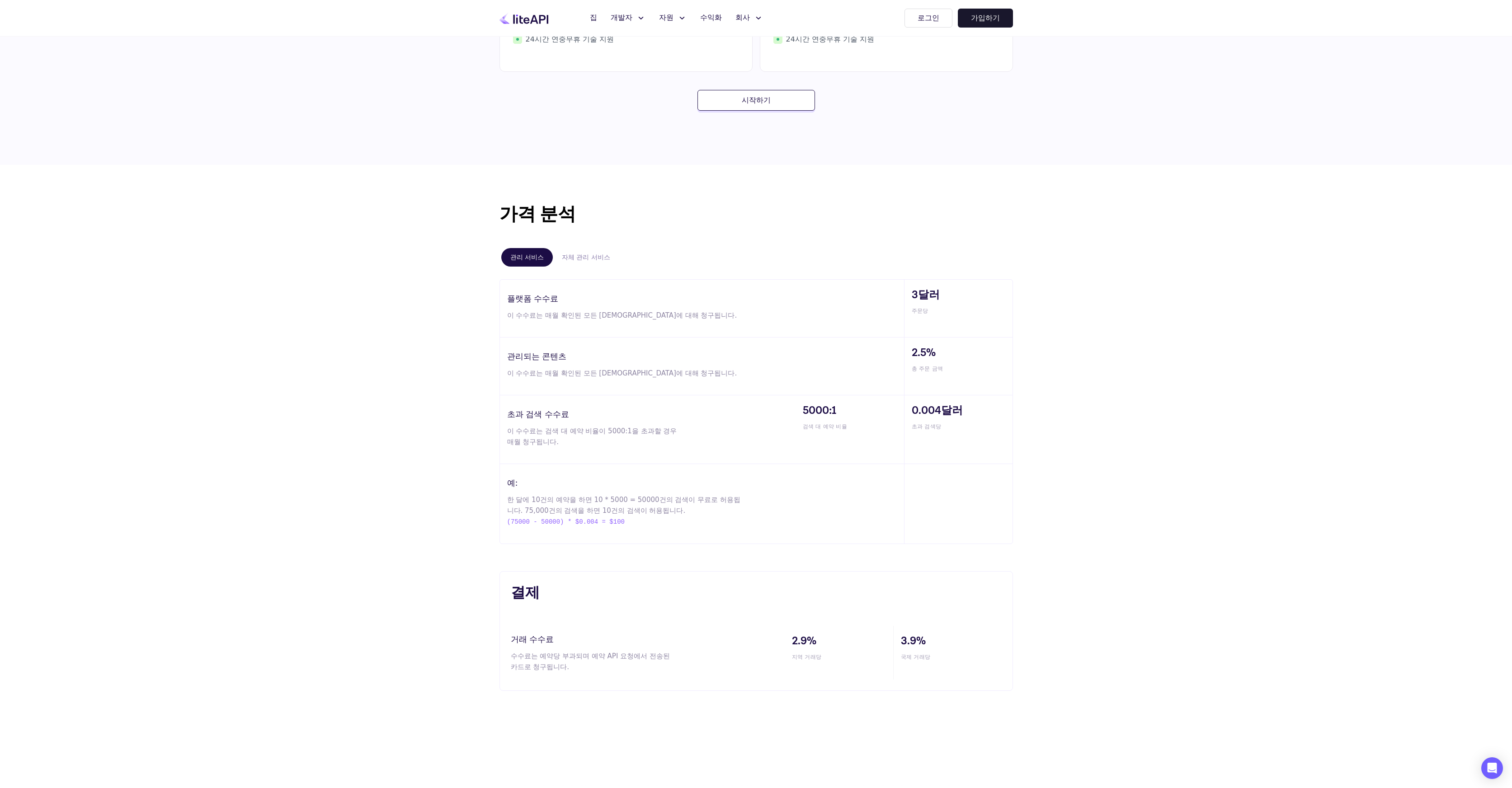
click at [601, 376] on font "이 수수료는 매월 확인된 모든 [DEMOGRAPHIC_DATA]에 대해 청구됩니다." at bounding box center [622, 373] width 230 height 8
drag, startPoint x: 503, startPoint y: 375, endPoint x: 664, endPoint y: 375, distance: 161.0
click at [664, 375] on div "관리되는 콘텐츠 이 수수료는 매월 확인된 모든 예약에 대해 청구됩니다." at bounding box center [702, 366] width 404 height 58
click at [664, 375] on p "이 수수료는 매월 확인된 모든 [DEMOGRAPHIC_DATA]에 대해 청구됩니다." at bounding box center [626, 373] width 238 height 11
drag, startPoint x: 548, startPoint y: 356, endPoint x: 610, endPoint y: 349, distance: 62.4
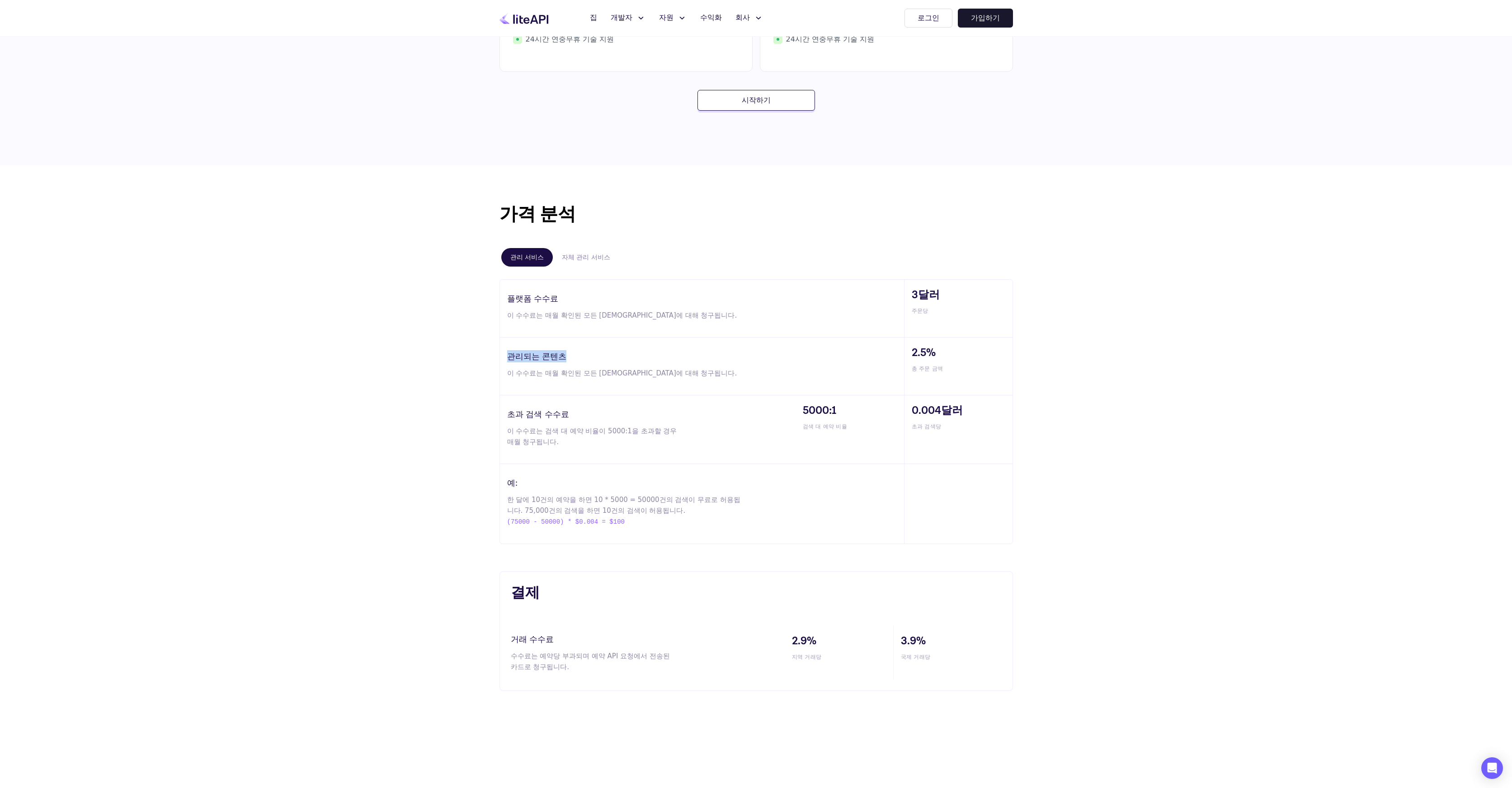
click at [620, 358] on div "관리되는 콘텐츠 이 수수료는 매월 확인된 모든 예약에 대해 청구됩니다." at bounding box center [702, 366] width 404 height 58
drag, startPoint x: 491, startPoint y: 298, endPoint x: 587, endPoint y: 303, distance: 96.1
click at [587, 303] on div "가격 분석 관리 서비스 자체 관리 서비스 플랫폼 수수료 이 수수료는 매월 확인된 모든 예약에 대해 청구됩니다. 3달러 주문당 관리되는 콘텐츠 …" at bounding box center [756, 373] width 543 height 343
drag, startPoint x: 513, startPoint y: 348, endPoint x: 627, endPoint y: 354, distance: 114.2
click at [627, 354] on div "관리되는 콘텐츠 이 수수료는 매월 확인된 모든 예약에 대해 청구됩니다." at bounding box center [702, 366] width 404 height 58
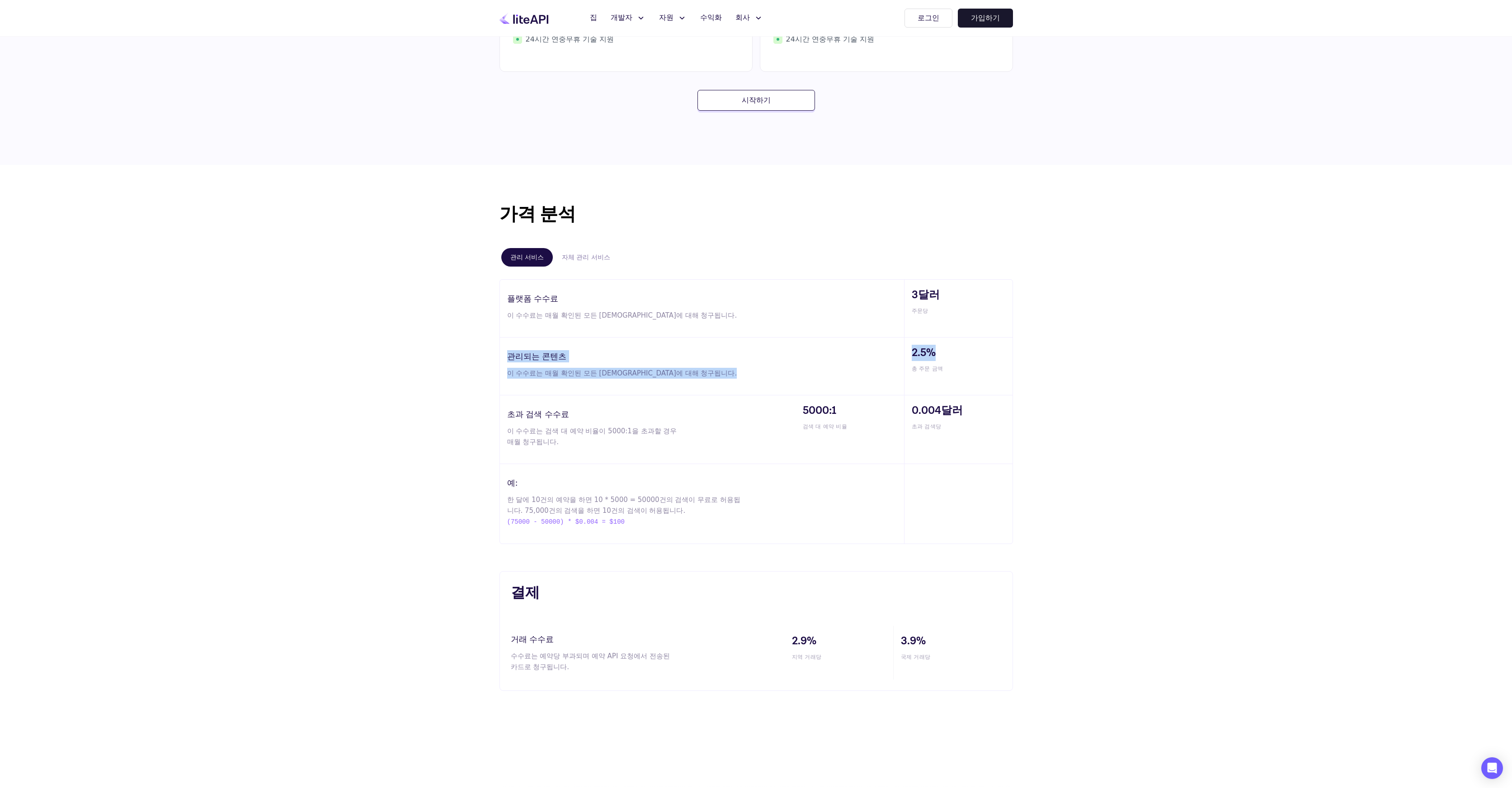
drag, startPoint x: 905, startPoint y: 349, endPoint x: 992, endPoint y: 357, distance: 87.4
click at [992, 357] on div "관리되는 콘텐츠 이 수수료는 매월 확인된 모든 예약에 대해 청구됩니다. 2.5% 총 주문 금액" at bounding box center [756, 366] width 513 height 58
click at [1043, 360] on div "가격 분석 관리 서비스 자체 관리 서비스 플랫폼 수수료 이 수수료는 매월 확인된 모든 예약에 대해 청구됩니다. 3달러 주문당 관리되는 콘텐츠 …" at bounding box center [756, 446] width 1512 height 563
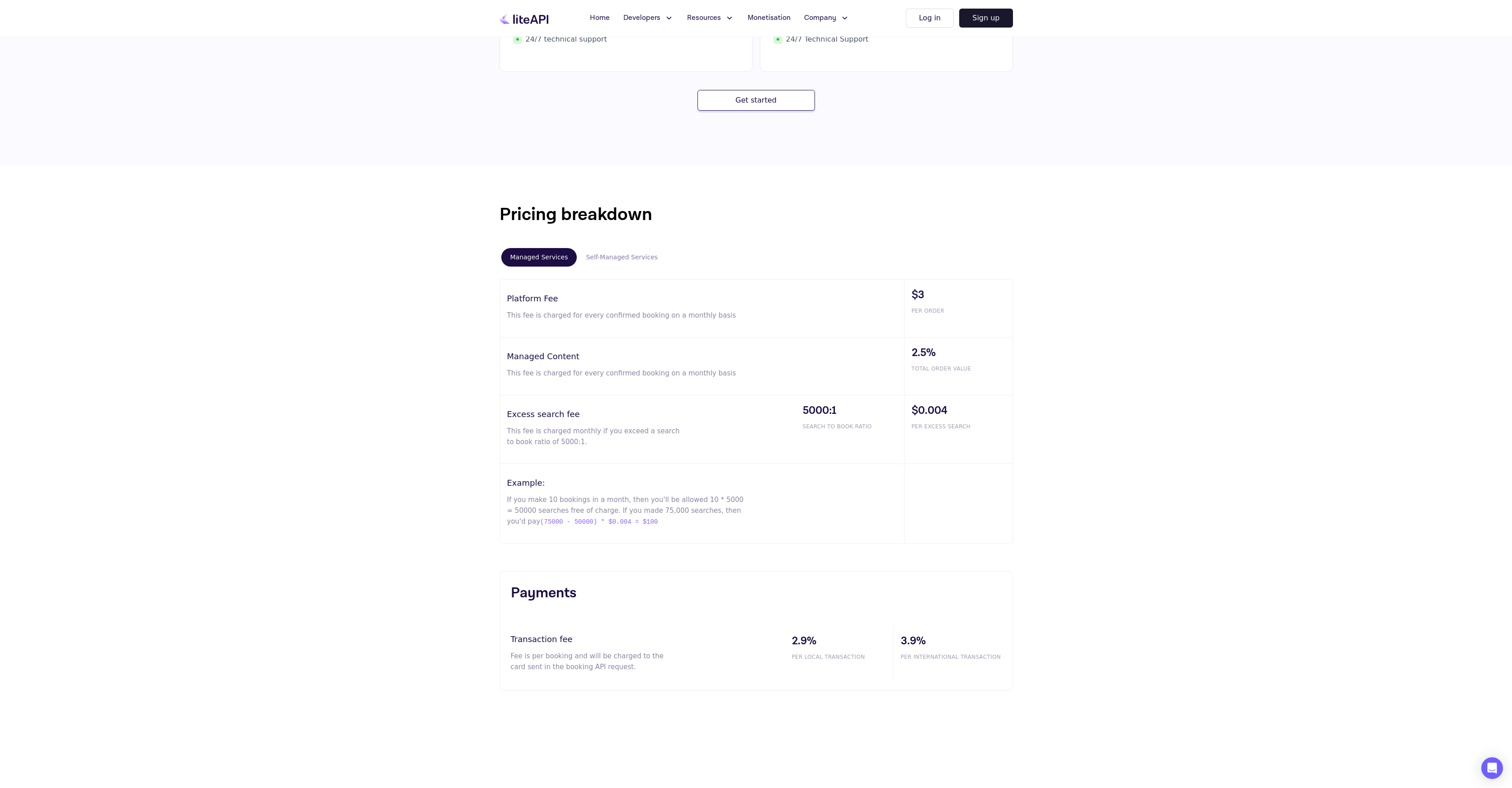
click at [1183, 199] on div "Pricing breakdown Managed Services Self-Managed Services Platform Fee This fee …" at bounding box center [756, 446] width 1512 height 563
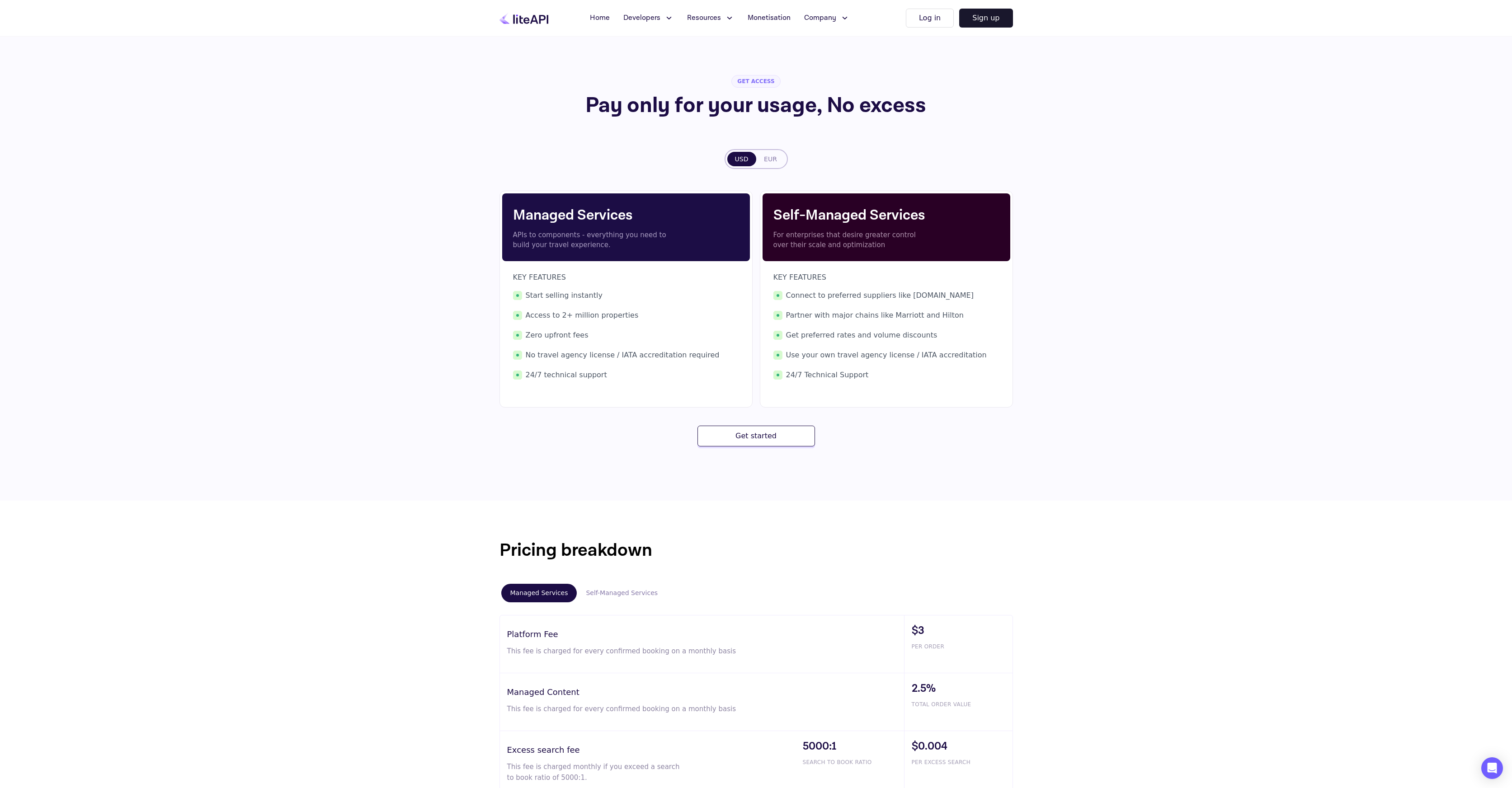
scroll to position [0, 0]
